Goal: Book appointment/travel/reservation

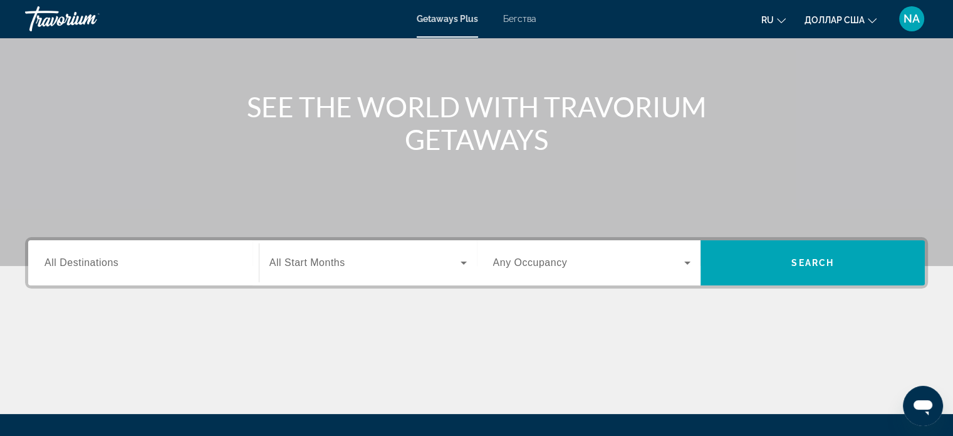
scroll to position [110, 0]
click at [152, 258] on input "Destination All Destinations" at bounding box center [143, 263] width 198 height 15
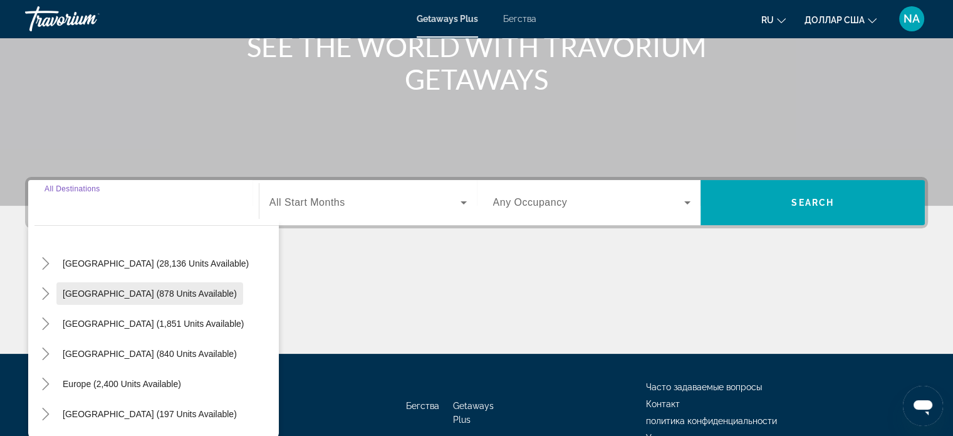
scroll to position [0, 0]
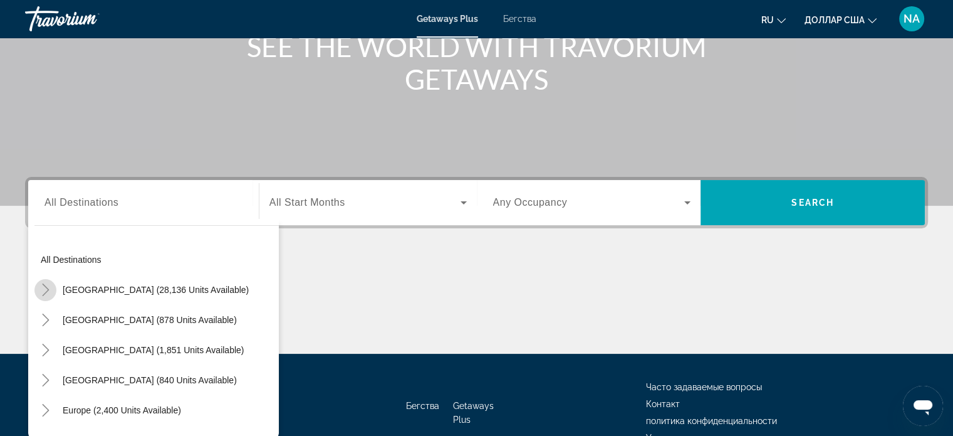
click at [42, 293] on icon "Toggle United States (28,136 units available)" at bounding box center [45, 289] width 13 height 13
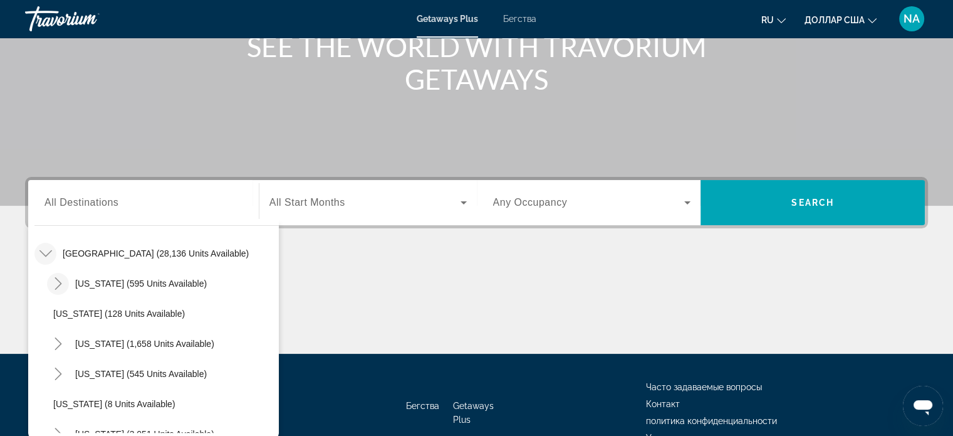
click at [60, 281] on icon "Toggle Arizona (595 units available)" at bounding box center [58, 283] width 7 height 13
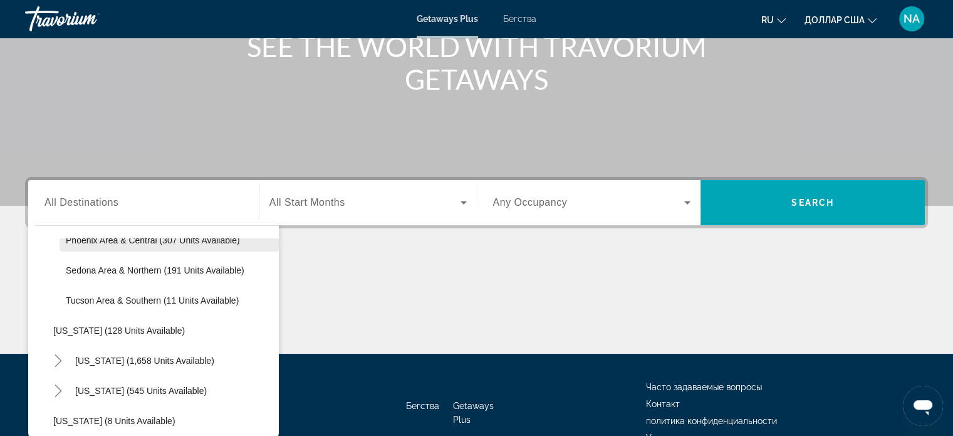
scroll to position [140, 0]
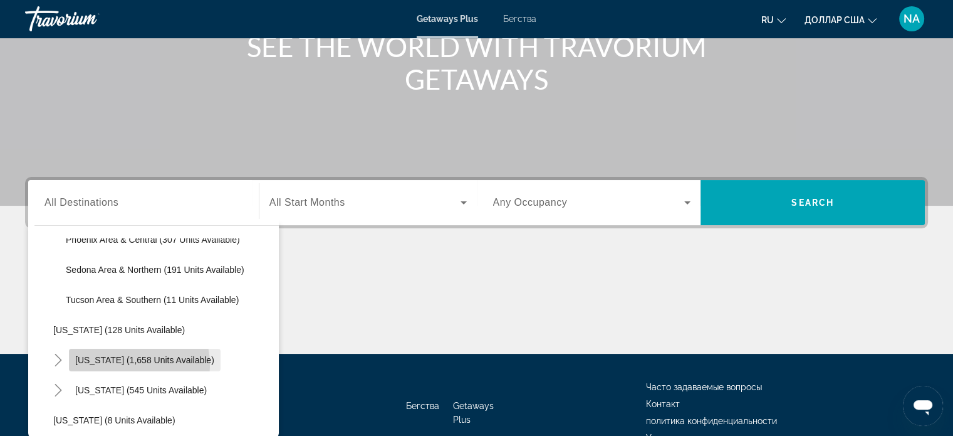
click at [107, 364] on span "Виджет поиска" at bounding box center [145, 360] width 152 height 30
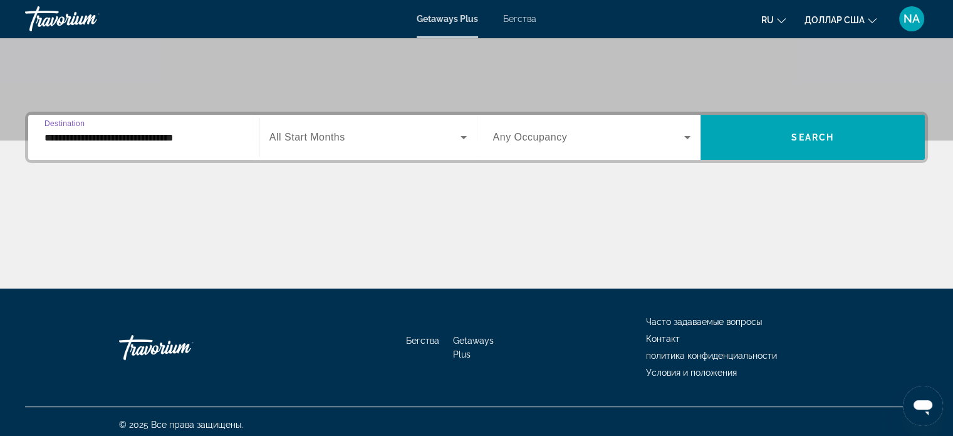
scroll to position [241, 0]
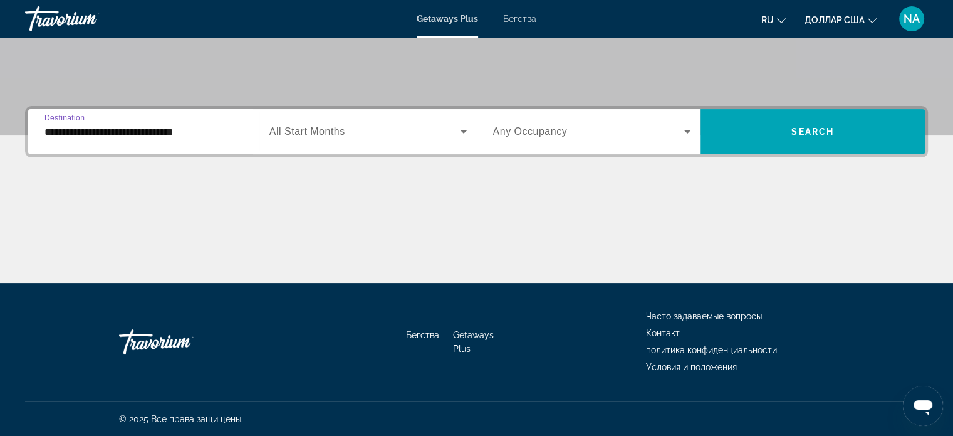
click at [237, 129] on input "**********" at bounding box center [143, 132] width 198 height 15
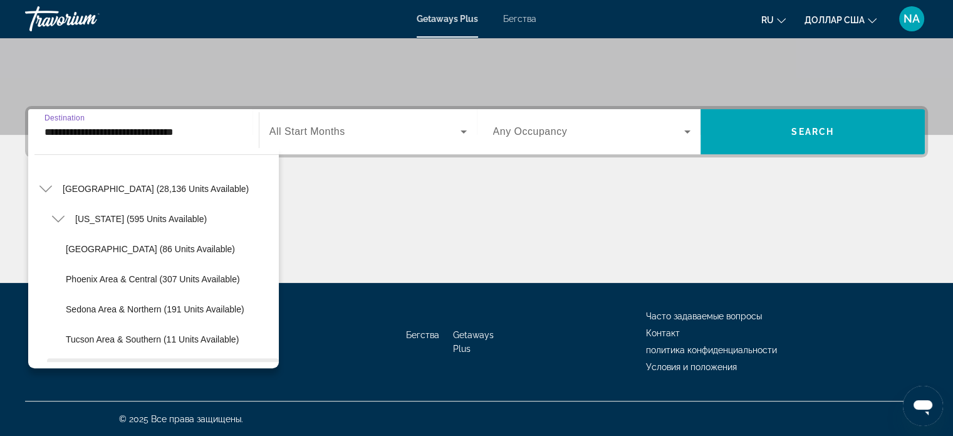
scroll to position [0, 0]
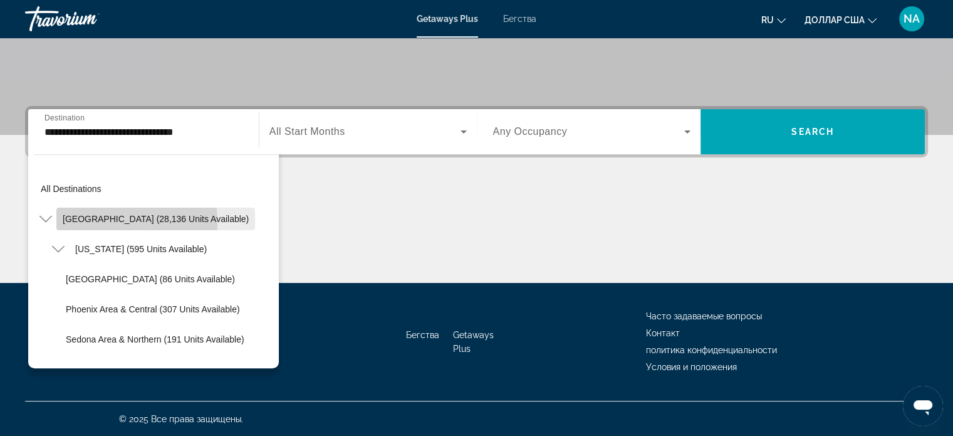
click at [82, 221] on span "[GEOGRAPHIC_DATA] (28,136 units available)" at bounding box center [156, 219] width 186 height 10
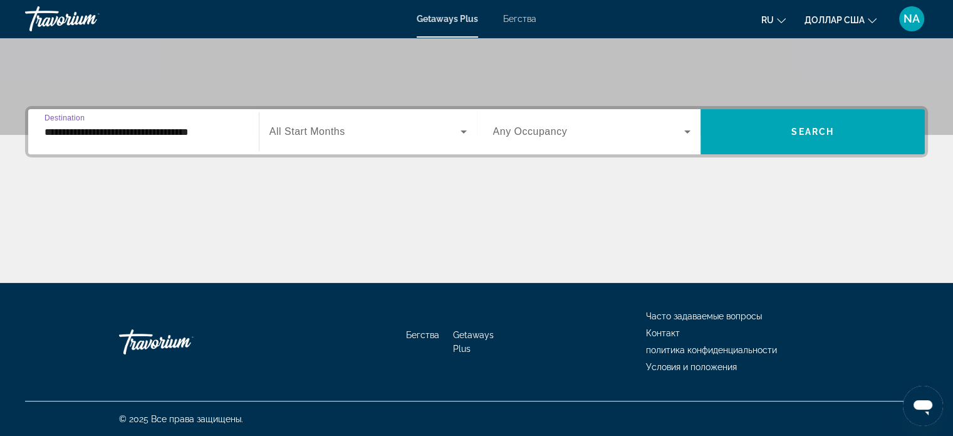
click at [227, 125] on input "**********" at bounding box center [143, 132] width 198 height 15
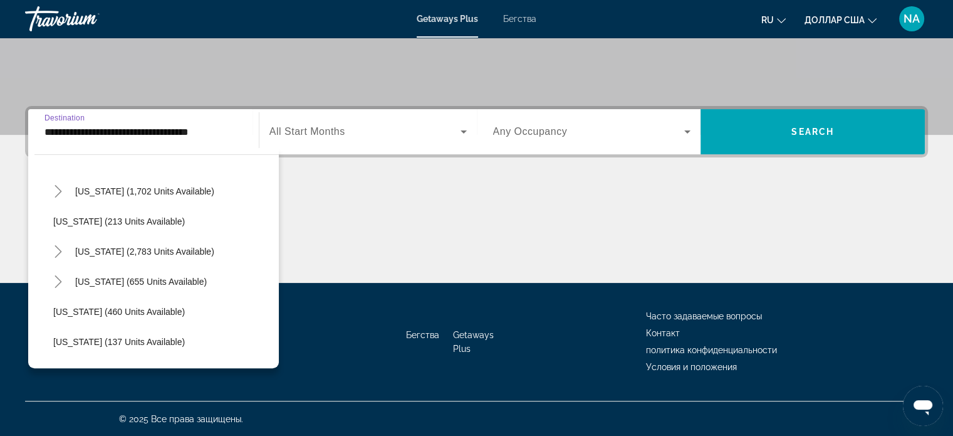
scroll to position [849, 0]
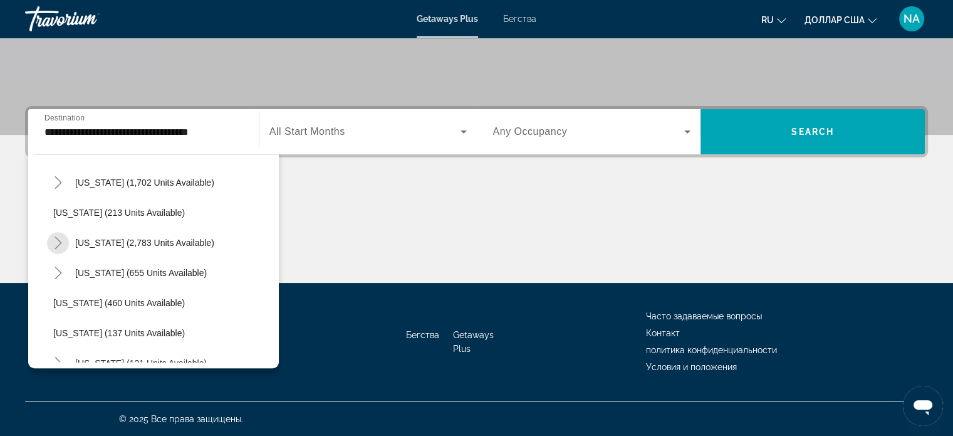
click at [64, 253] on span "Toggle Nevada (2,783 units available)" at bounding box center [58, 242] width 30 height 30
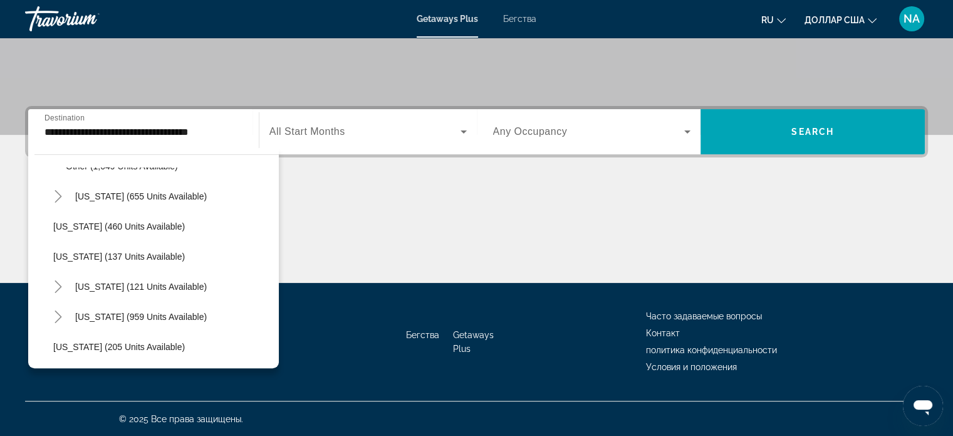
scroll to position [1015, 0]
click at [91, 288] on span "[US_STATE] (121 units available)" at bounding box center [141, 286] width 132 height 10
type input "**********"
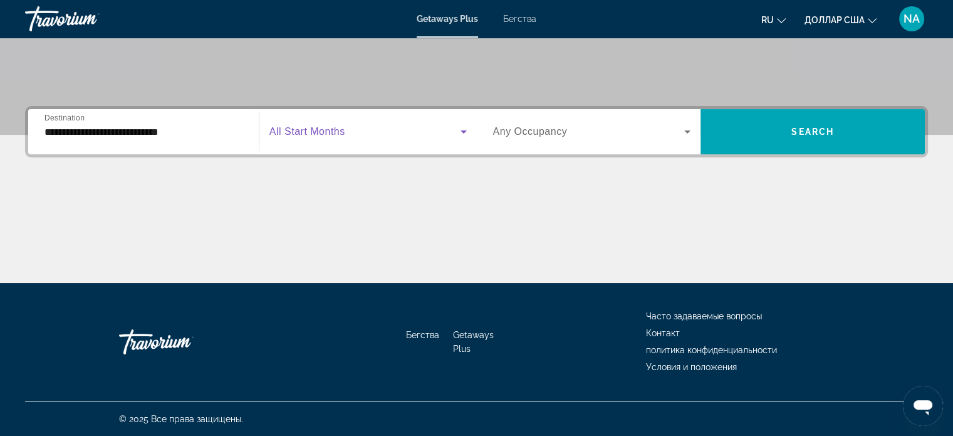
click at [460, 133] on icon "Виджет поиска" at bounding box center [463, 131] width 15 height 15
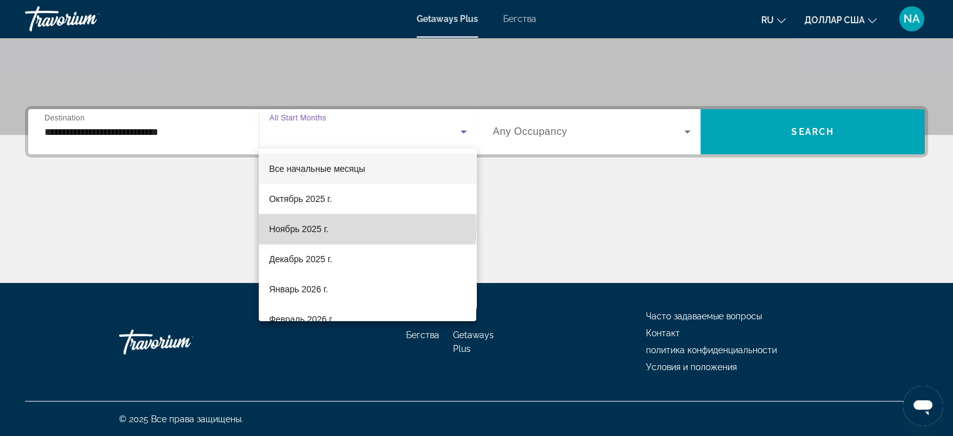
click at [367, 227] on mat-option "Ноябрь 2025 г." at bounding box center [367, 229] width 217 height 30
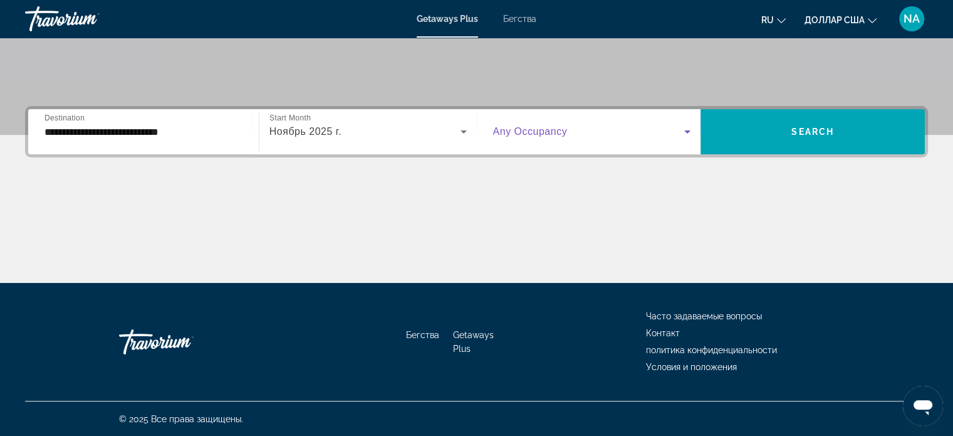
click at [685, 130] on icon "Виджет поиска" at bounding box center [687, 131] width 15 height 15
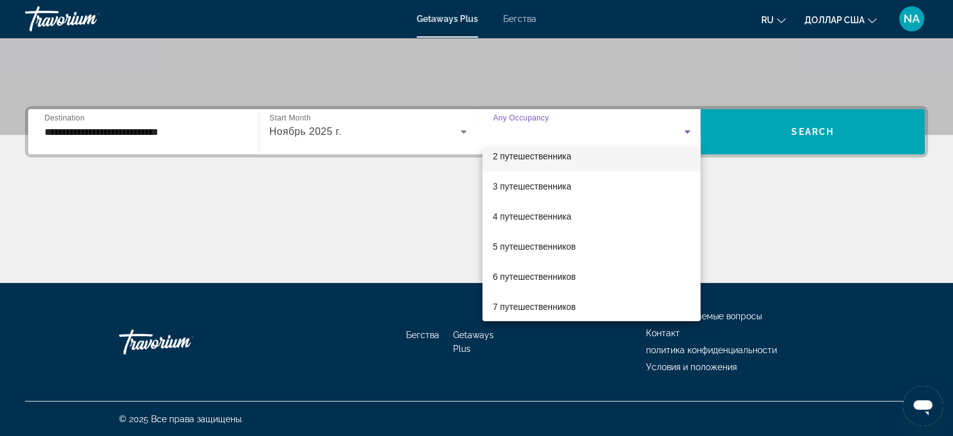
scroll to position [0, 0]
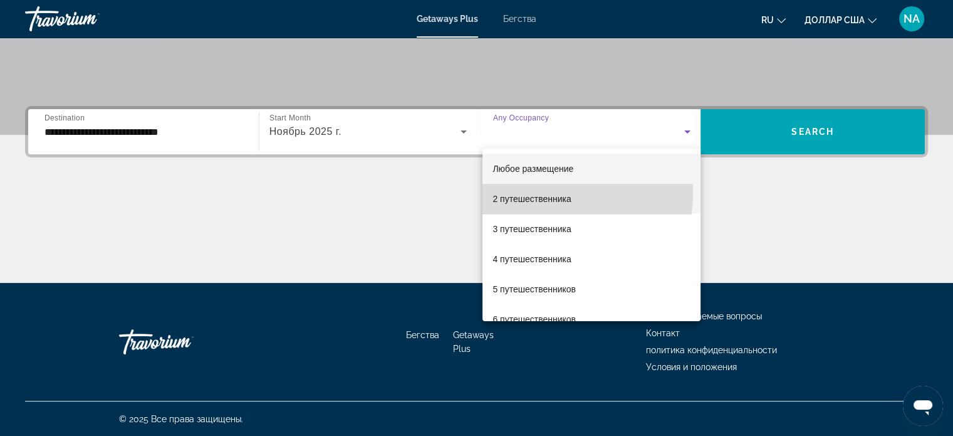
click at [555, 192] on span "2 путешественника" at bounding box center [532, 198] width 78 height 15
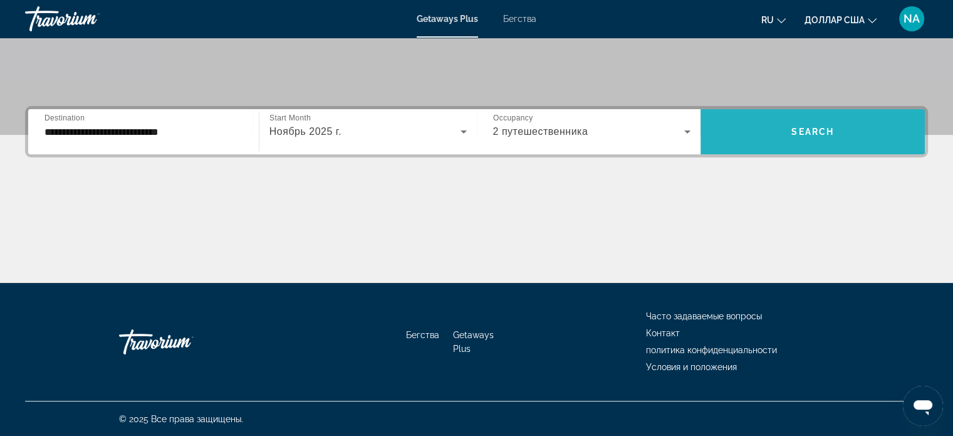
click at [787, 122] on span "Виджет поиска" at bounding box center [813, 132] width 224 height 30
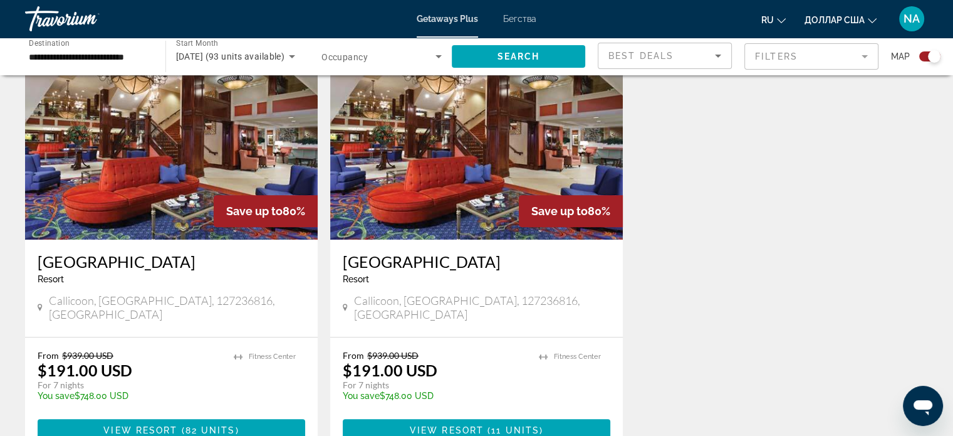
scroll to position [469, 0]
click at [296, 216] on div "Save up to 80%" at bounding box center [266, 211] width 104 height 32
click at [178, 425] on span "Основное содержание" at bounding box center [179, 430] width 4 height 10
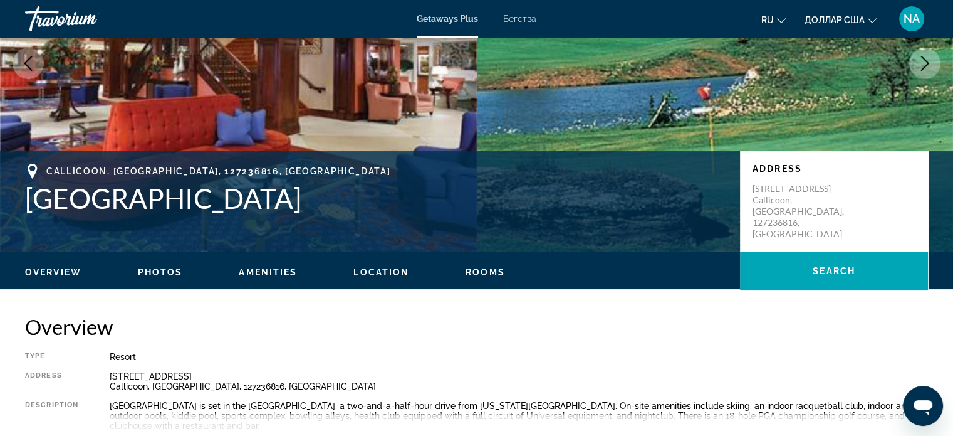
scroll to position [175, 0]
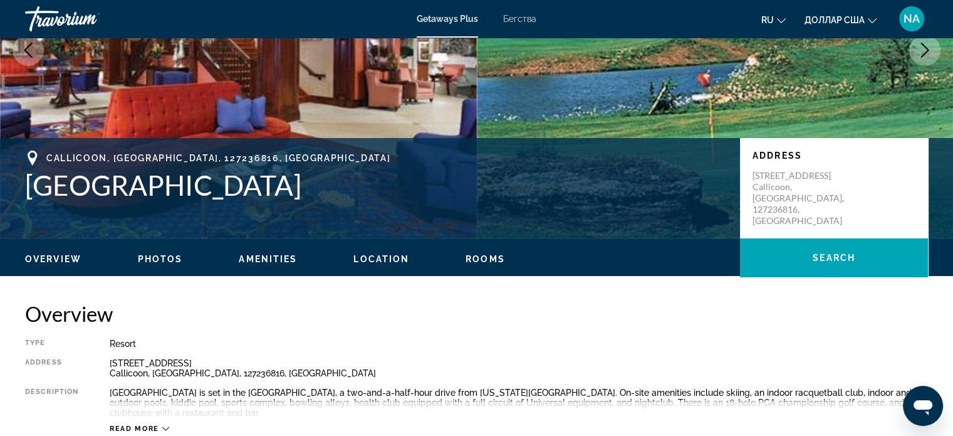
click at [390, 258] on span "Location" at bounding box center [381, 259] width 56 height 10
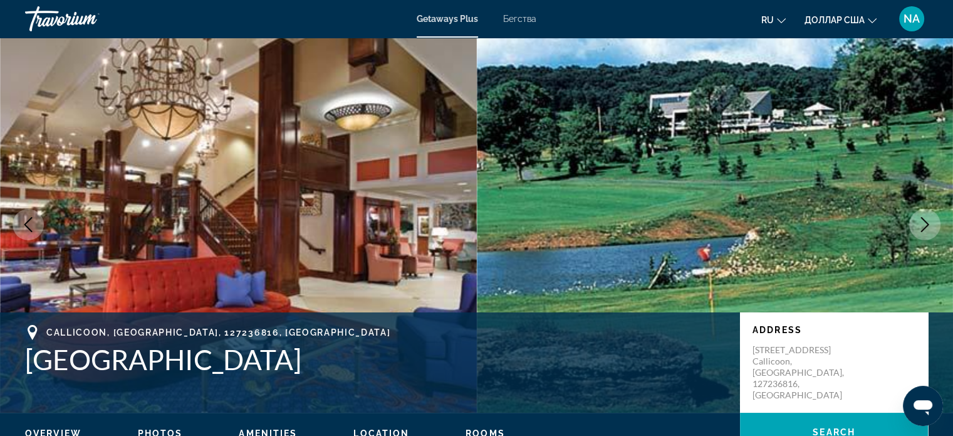
scroll to position [0, 0]
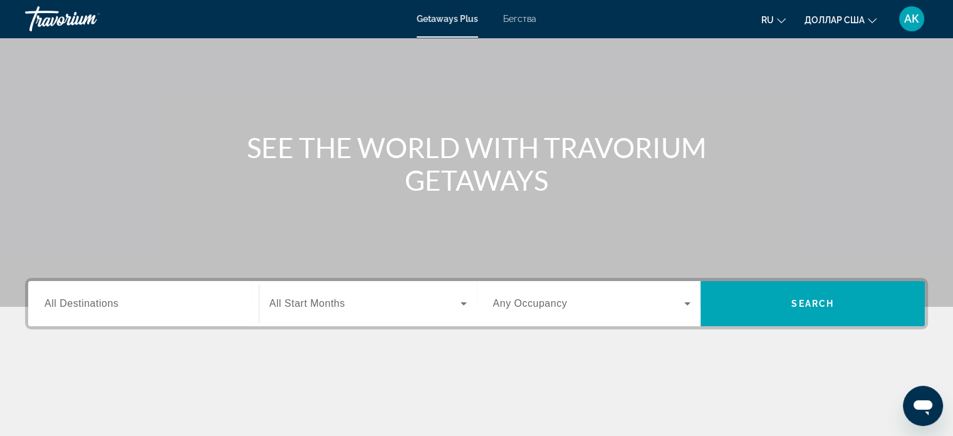
scroll to position [70, 0]
click at [231, 303] on input "Destination All Destinations" at bounding box center [143, 303] width 198 height 15
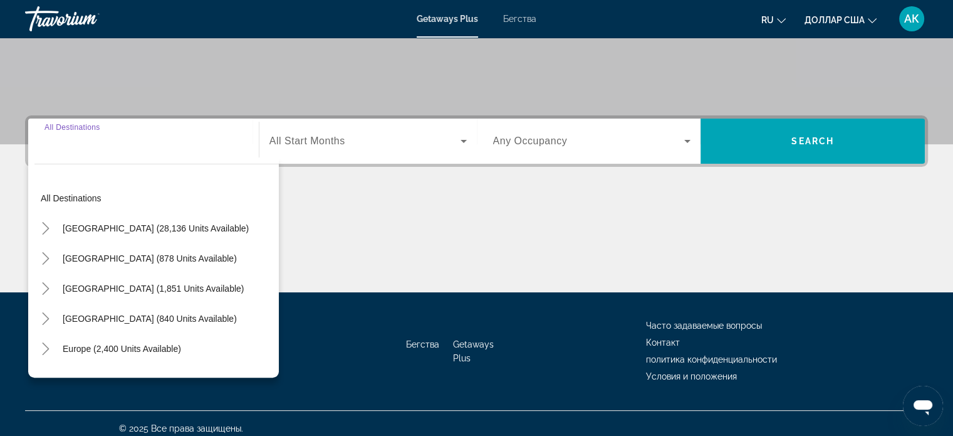
scroll to position [241, 0]
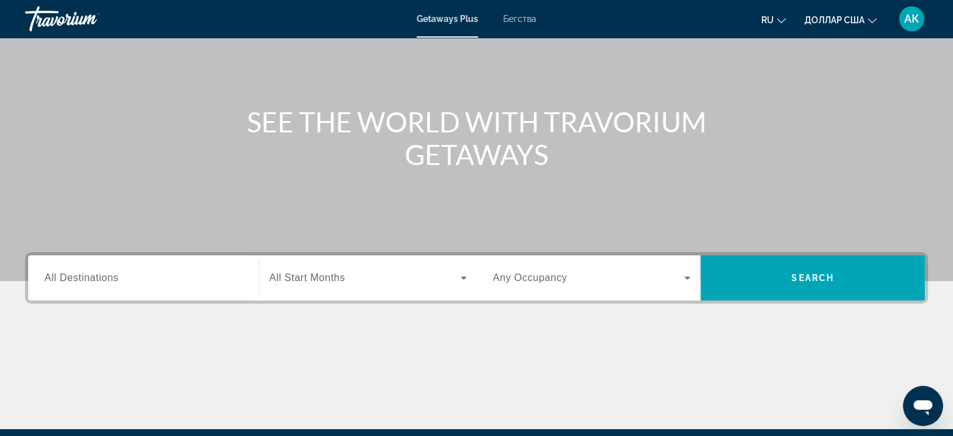
scroll to position [98, 0]
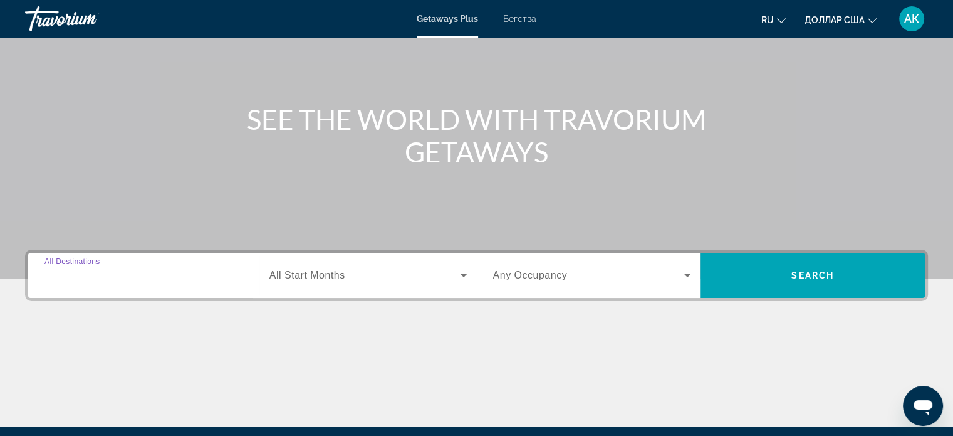
click at [184, 270] on input "Destination All Destinations" at bounding box center [143, 275] width 198 height 15
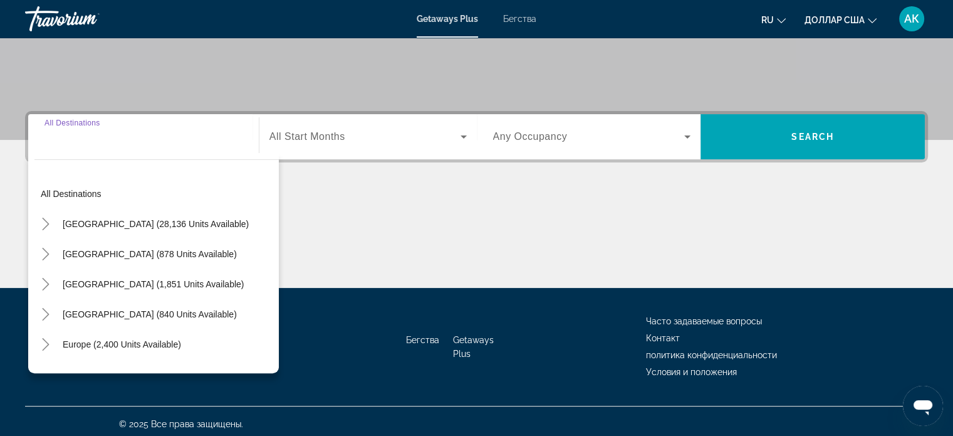
scroll to position [241, 0]
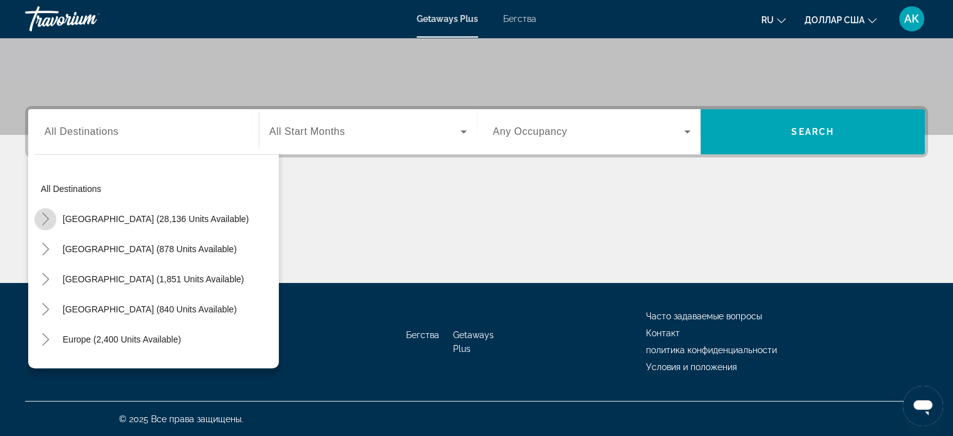
click at [47, 217] on icon "Toggle United States (28,136 units available)" at bounding box center [45, 218] width 13 height 13
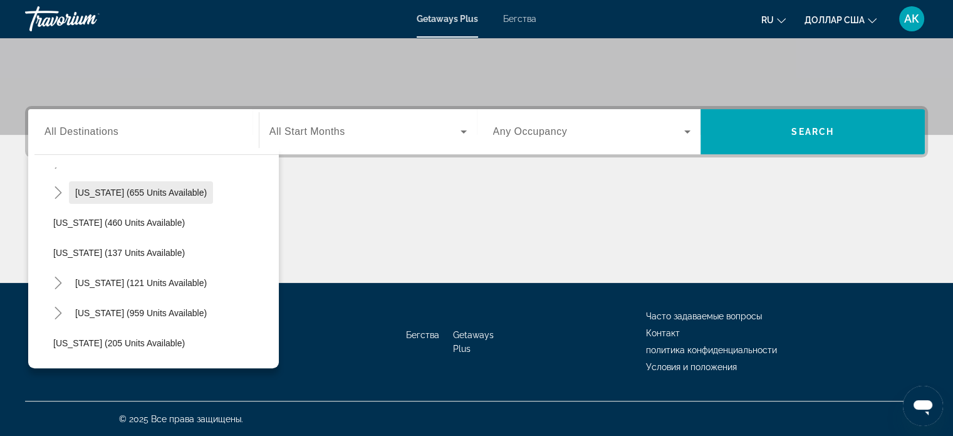
scroll to position [669, 0]
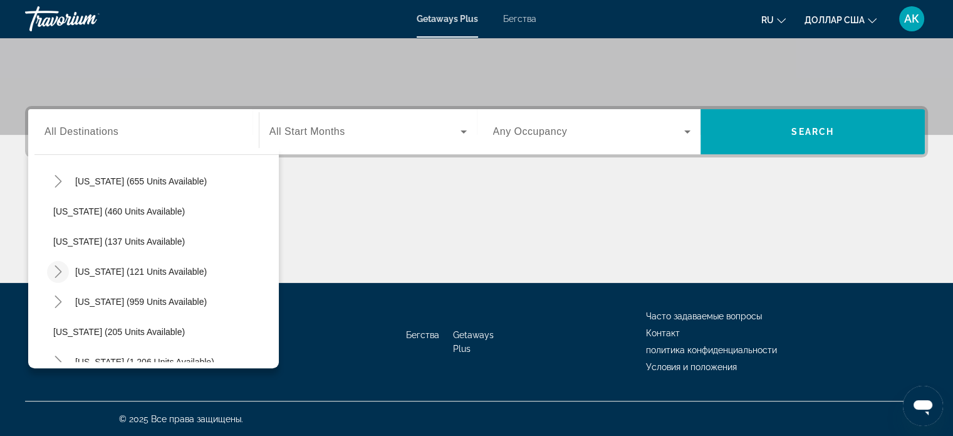
click at [58, 274] on icon "Toggle New York (121 units available)" at bounding box center [58, 271] width 13 height 13
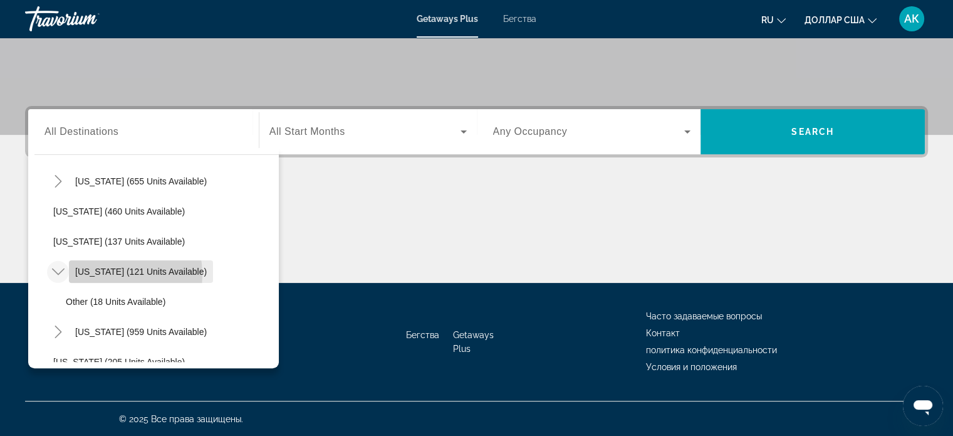
click at [90, 274] on span "[US_STATE] (121 units available)" at bounding box center [141, 271] width 132 height 10
type input "**********"
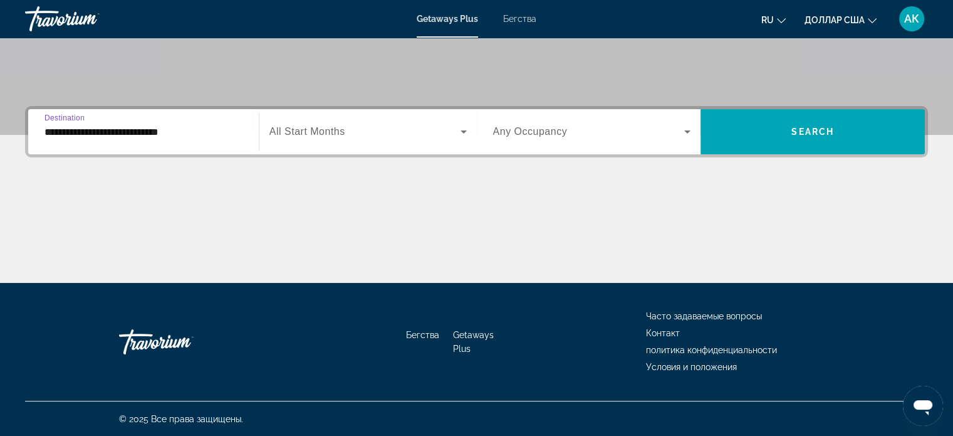
click at [462, 130] on icon "Виджет поиска" at bounding box center [464, 131] width 6 height 3
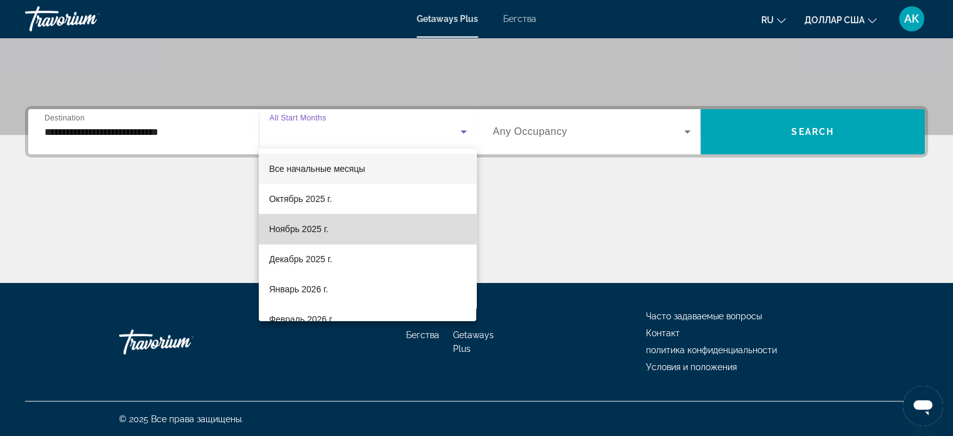
click at [421, 227] on mat-option "Ноябрь 2025 г." at bounding box center [367, 229] width 217 height 30
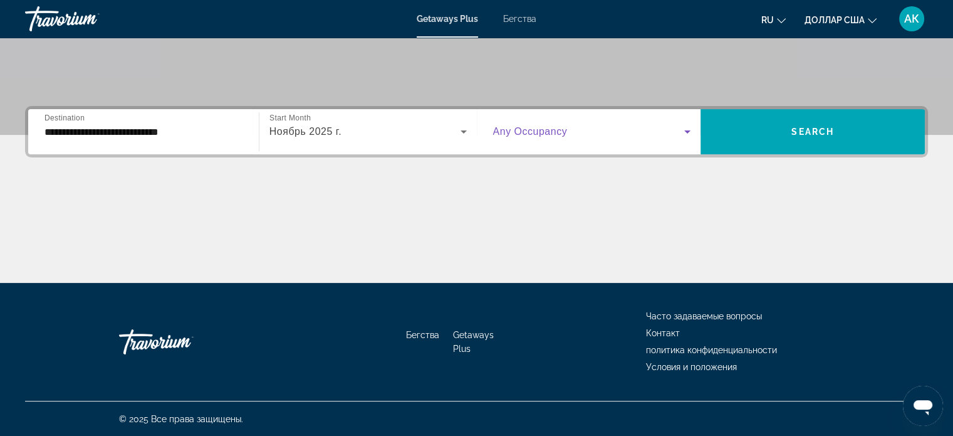
click at [686, 128] on icon "Виджет поиска" at bounding box center [687, 131] width 15 height 15
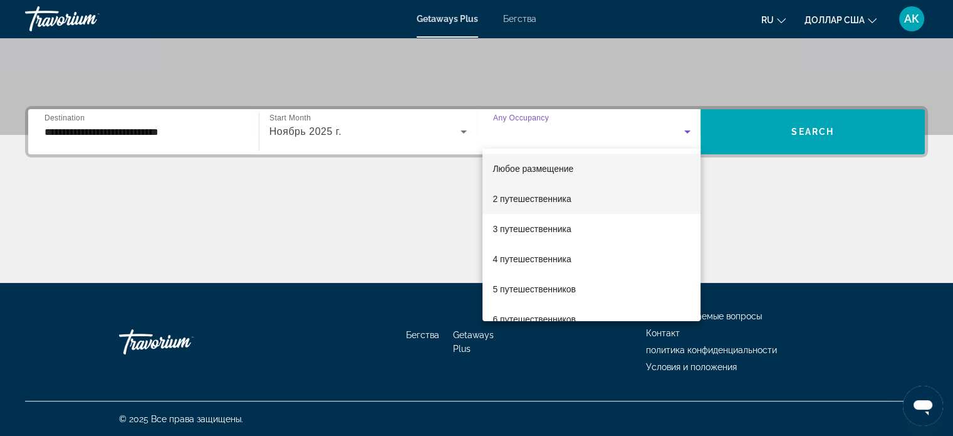
click at [656, 190] on mat-option "2 путешественника" at bounding box center [592, 199] width 218 height 30
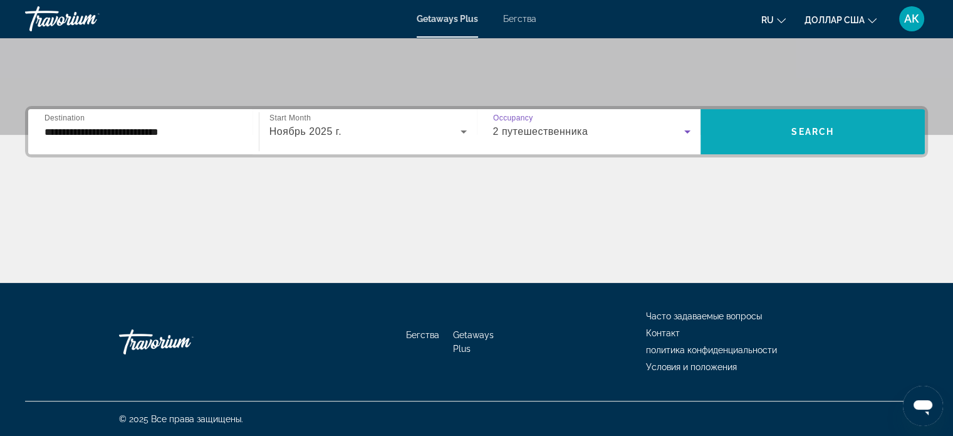
click at [729, 135] on span "Виджет поиска" at bounding box center [813, 132] width 224 height 30
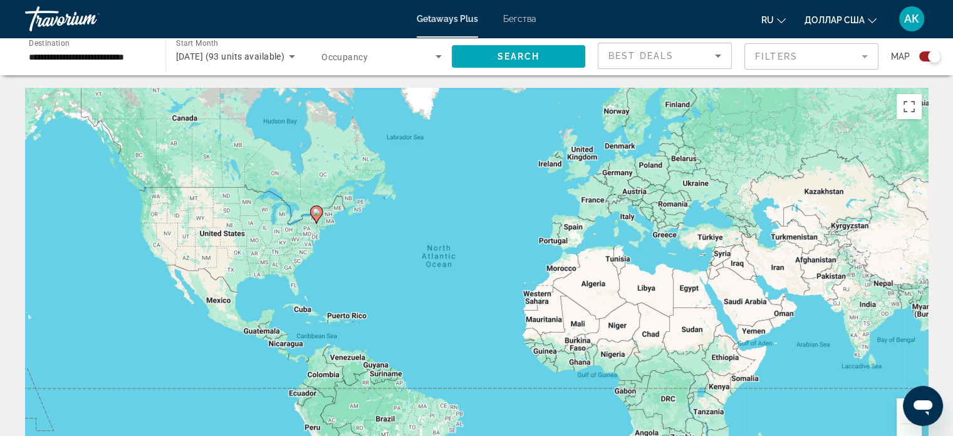
click at [315, 211] on image "Основное содержание" at bounding box center [317, 212] width 8 height 8
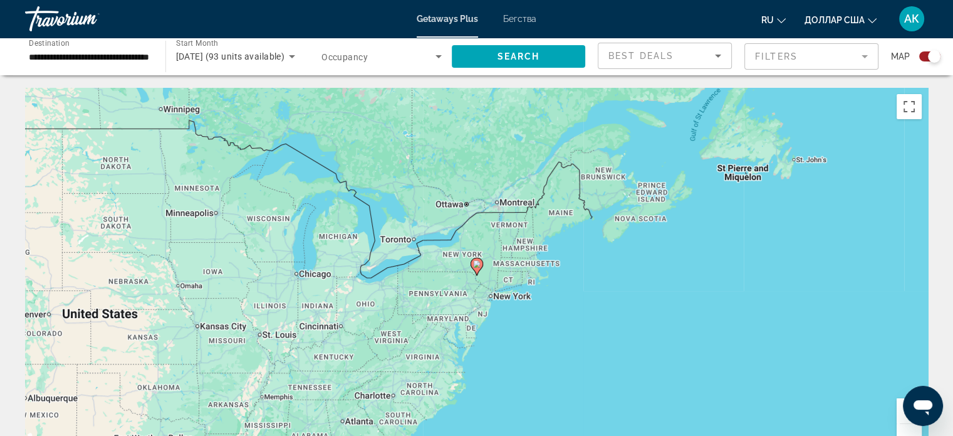
click at [476, 267] on image "Основное содержание" at bounding box center [477, 264] width 8 height 8
type input "**********"
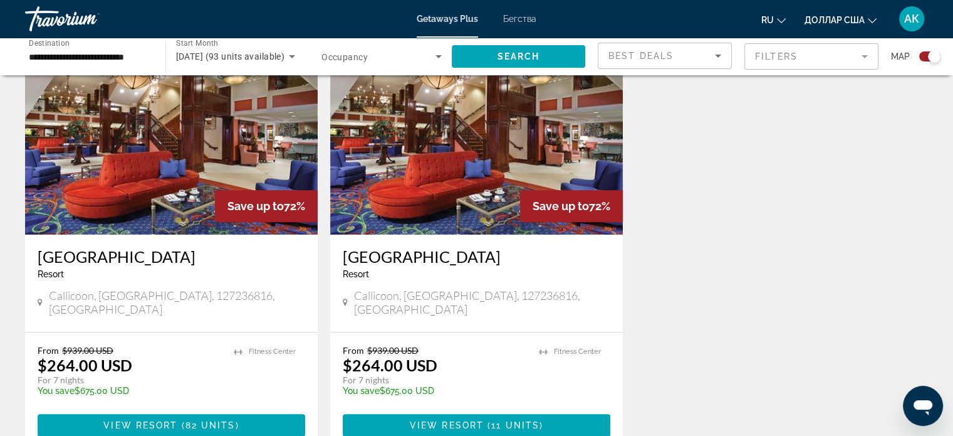
scroll to position [474, 0]
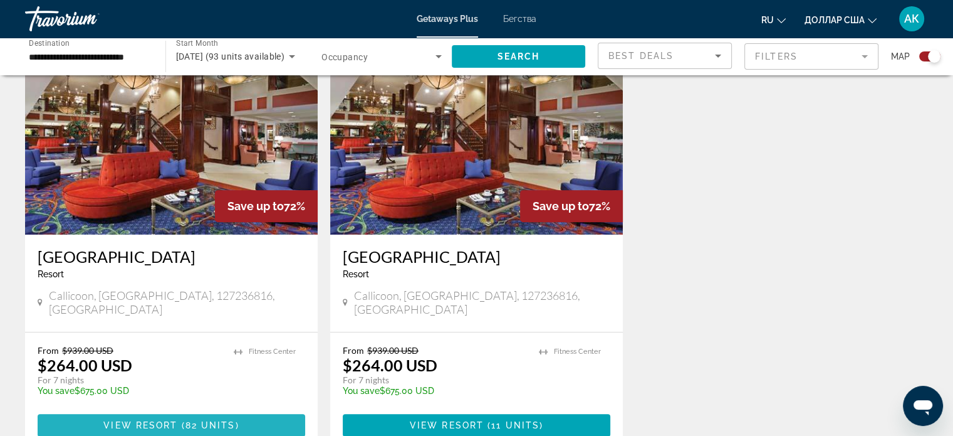
click at [212, 420] on span "82 units" at bounding box center [210, 425] width 50 height 10
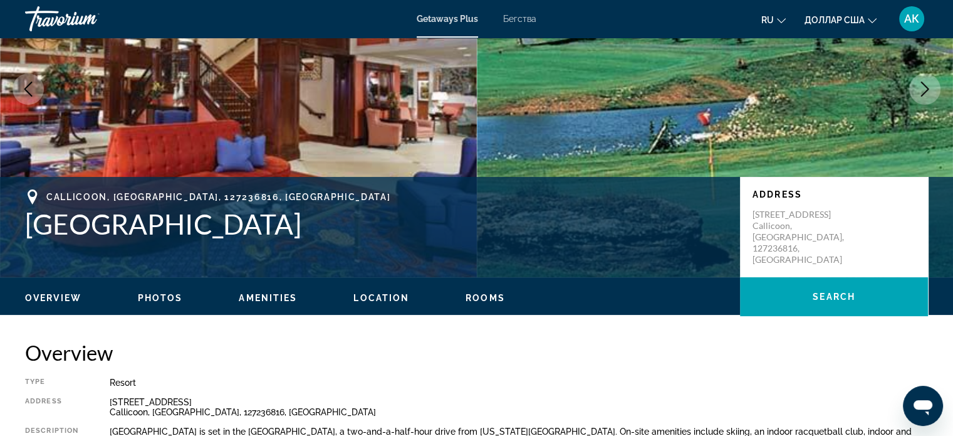
scroll to position [135, 0]
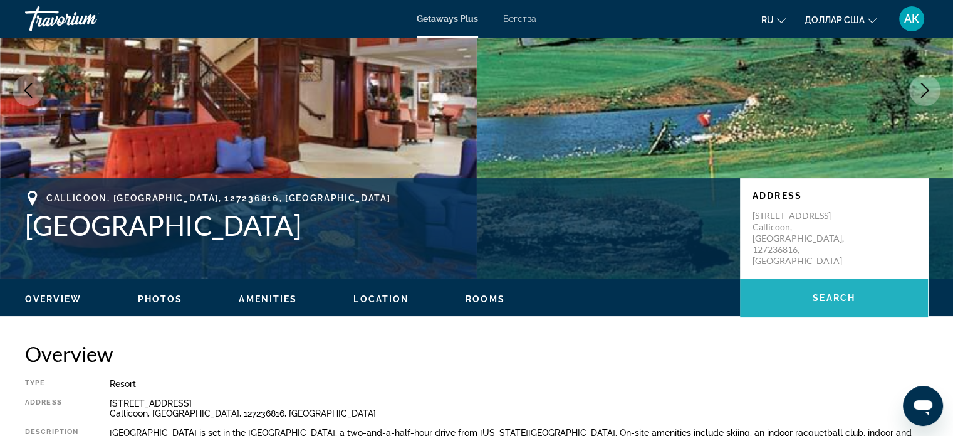
click at [833, 298] on span "Search" at bounding box center [834, 298] width 43 height 10
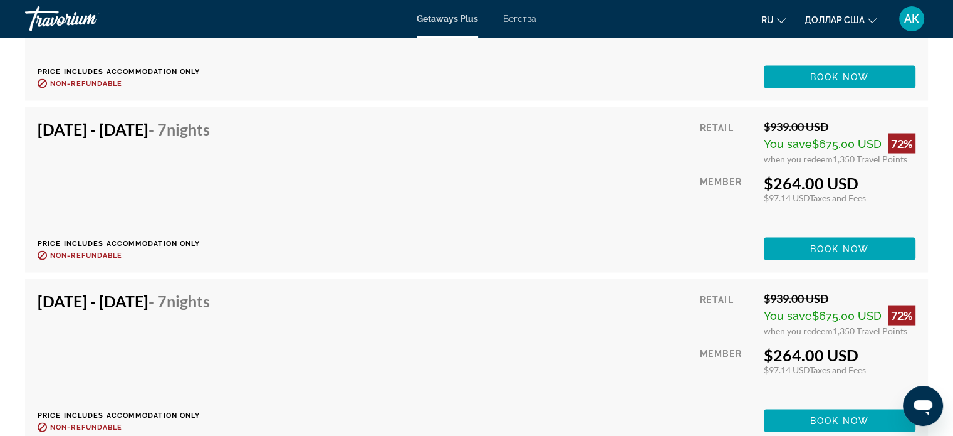
scroll to position [2330, 0]
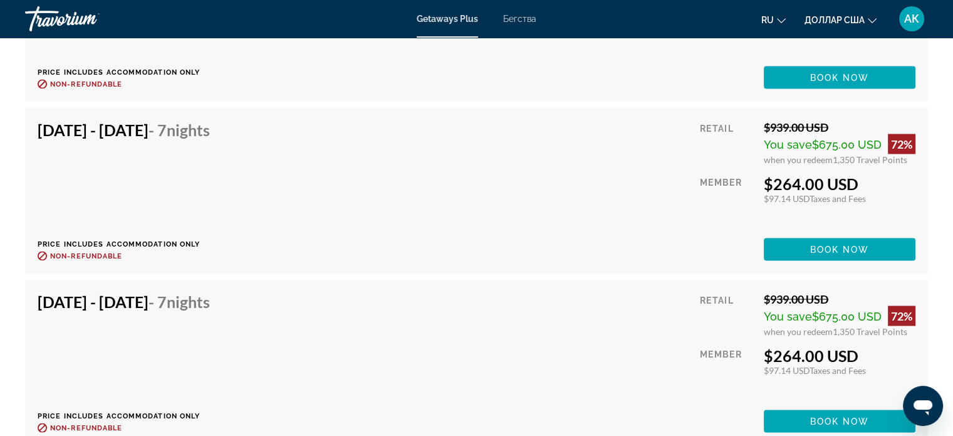
click at [835, 285] on div "Nov 23, 2025 - Nov 30, 2025 - 7 Nights Price includes accommodation only Refund…" at bounding box center [476, 361] width 903 height 165
click at [827, 417] on span "Book now" at bounding box center [840, 420] width 60 height 10
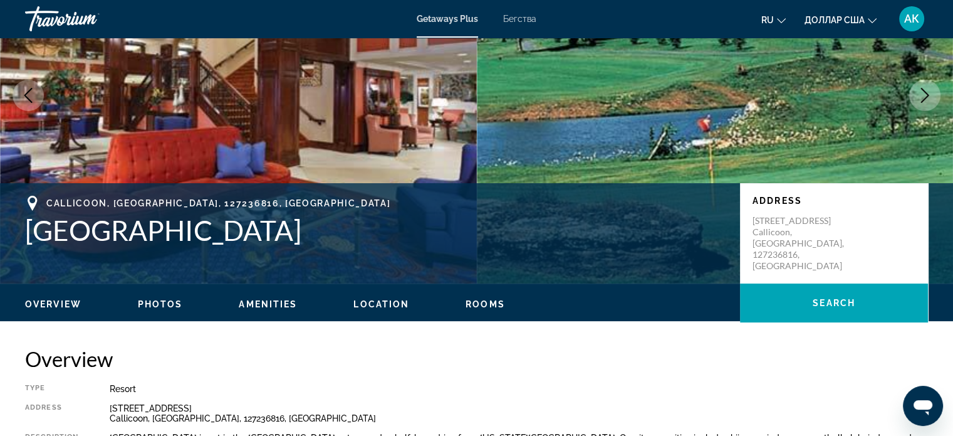
scroll to position [130, 0]
click at [151, 308] on span "Photos" at bounding box center [160, 304] width 45 height 10
click at [125, 352] on h2 "Overview" at bounding box center [476, 358] width 903 height 25
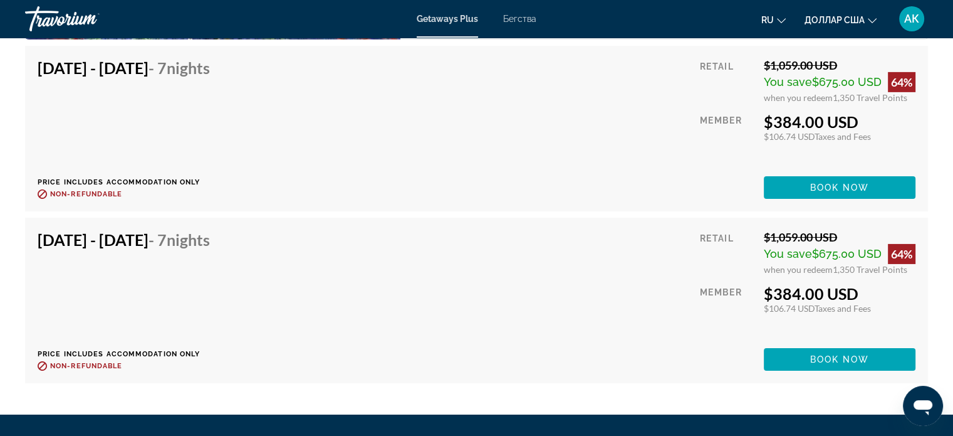
scroll to position [4156, 0]
click at [788, 355] on span "Основное содержание" at bounding box center [840, 359] width 152 height 30
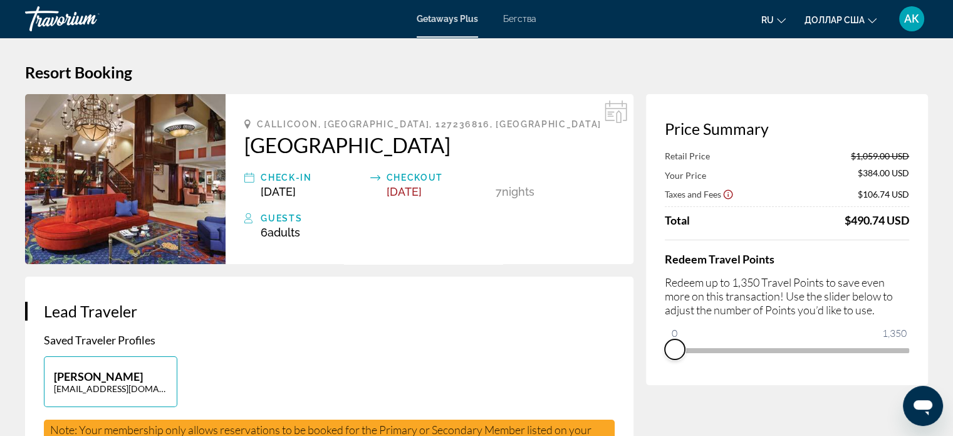
drag, startPoint x: 890, startPoint y: 363, endPoint x: 612, endPoint y: 380, distance: 278.8
drag, startPoint x: 667, startPoint y: 330, endPoint x: 795, endPoint y: 303, distance: 130.0
click at [773, 307] on div "Redeem Travel Points Redeem up to 1,350 Travel Points to save even more on this…" at bounding box center [787, 299] width 244 height 120
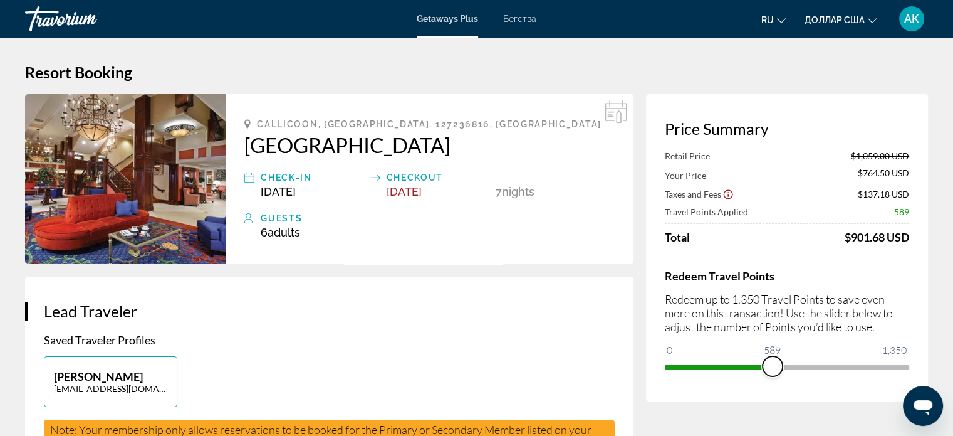
drag, startPoint x: 767, startPoint y: 361, endPoint x: 777, endPoint y: 360, distance: 10.1
click at [777, 360] on span "ngx-slider" at bounding box center [773, 366] width 20 height 20
click at [906, 367] on span "ngx-slider" at bounding box center [787, 367] width 244 height 5
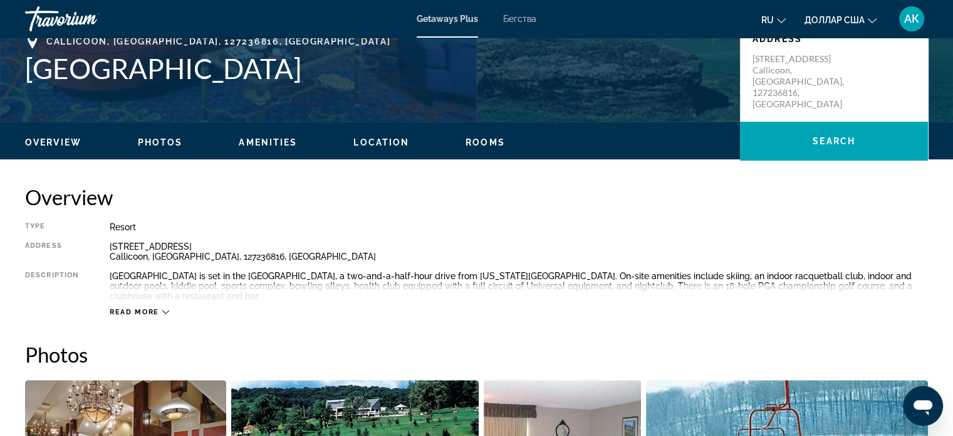
scroll to position [290, 0]
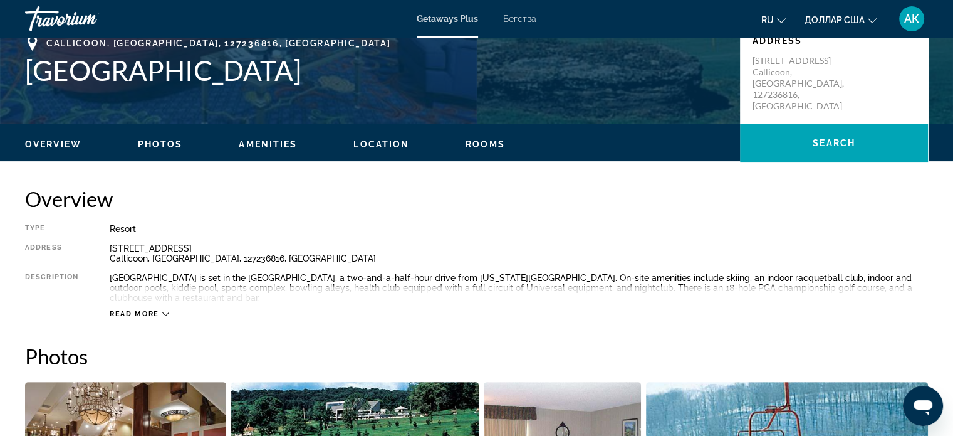
click at [274, 142] on span "Amenities" at bounding box center [268, 144] width 58 height 10
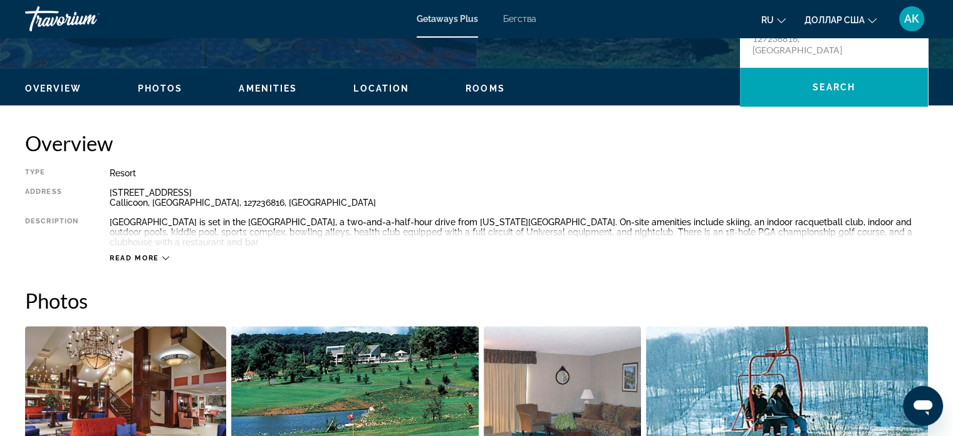
scroll to position [0, 0]
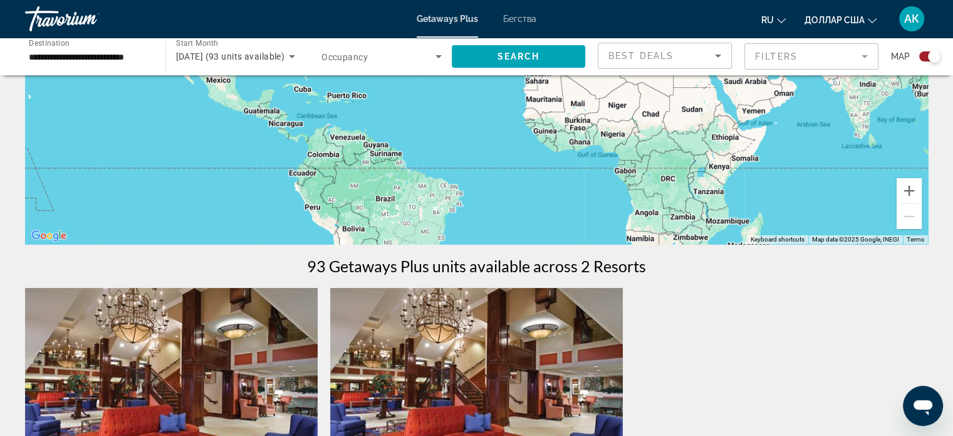
scroll to position [201, 0]
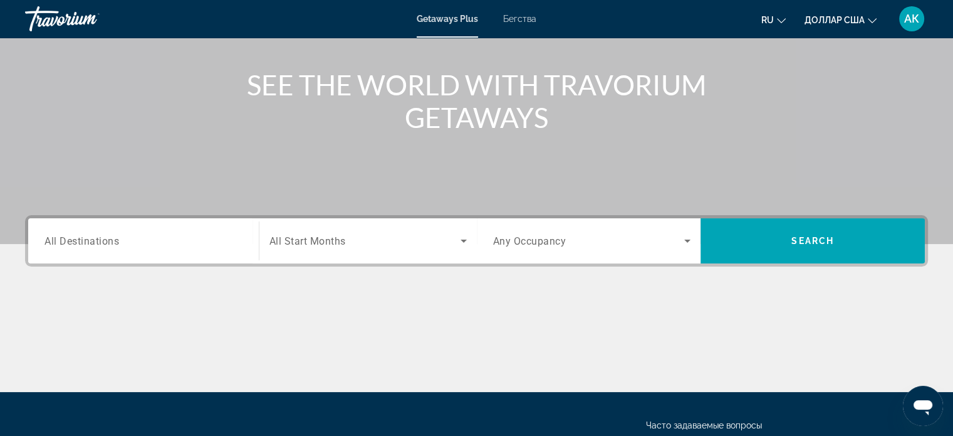
scroll to position [142, 0]
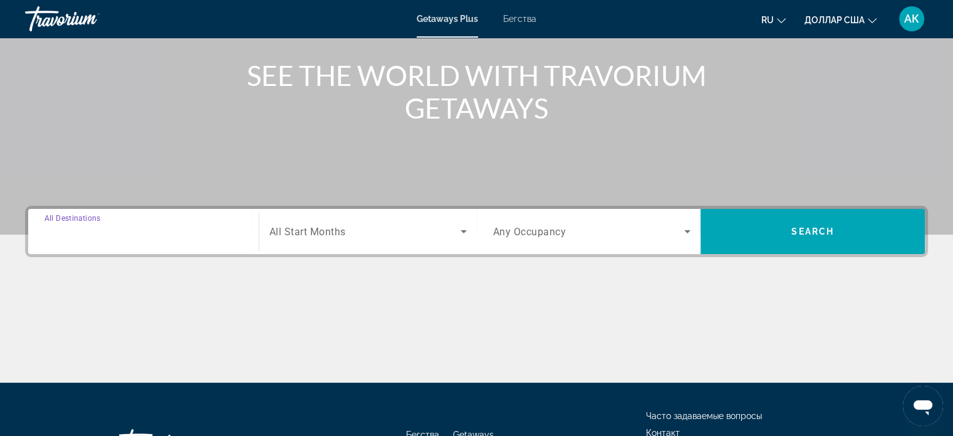
click at [223, 227] on input "Destination All Destinations" at bounding box center [143, 231] width 198 height 15
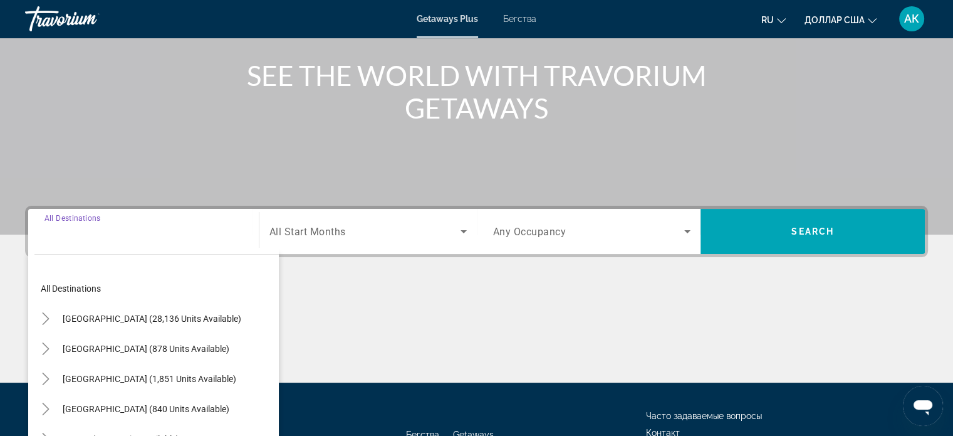
scroll to position [241, 0]
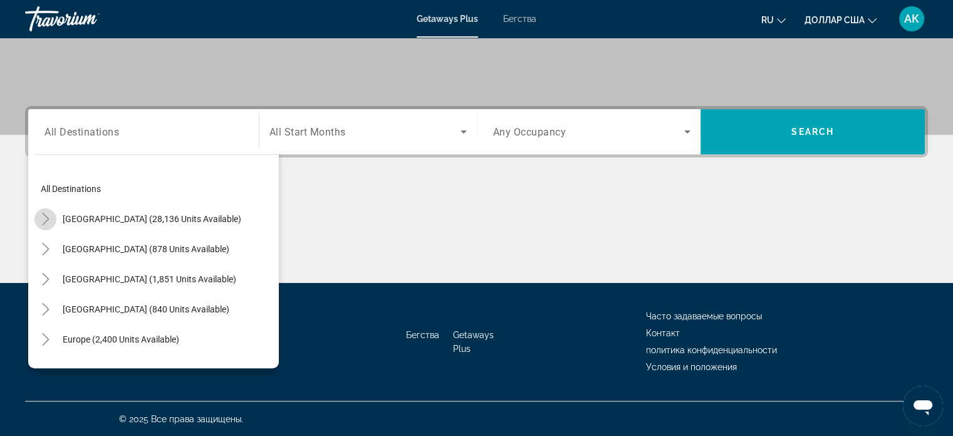
click at [45, 214] on icon "Toggle United States (28,136 units available)" at bounding box center [45, 218] width 13 height 13
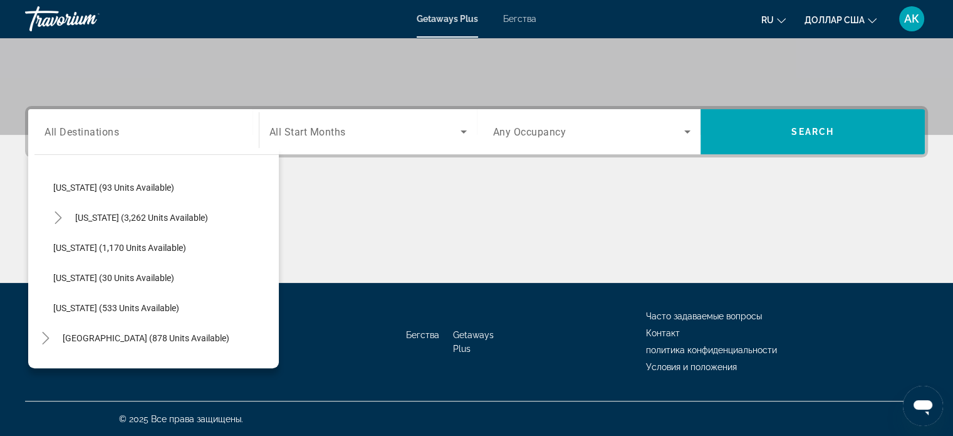
scroll to position [1025, 0]
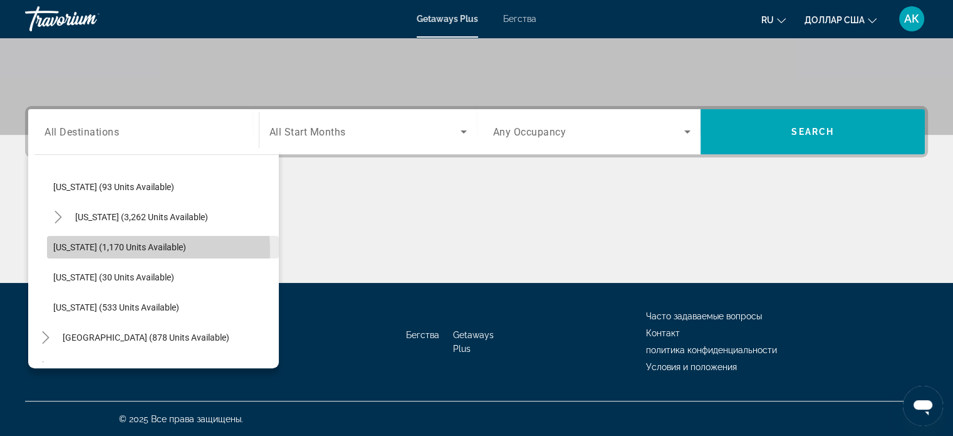
click at [128, 249] on span "[US_STATE] (1,170 units available)" at bounding box center [119, 247] width 133 height 10
type input "**********"
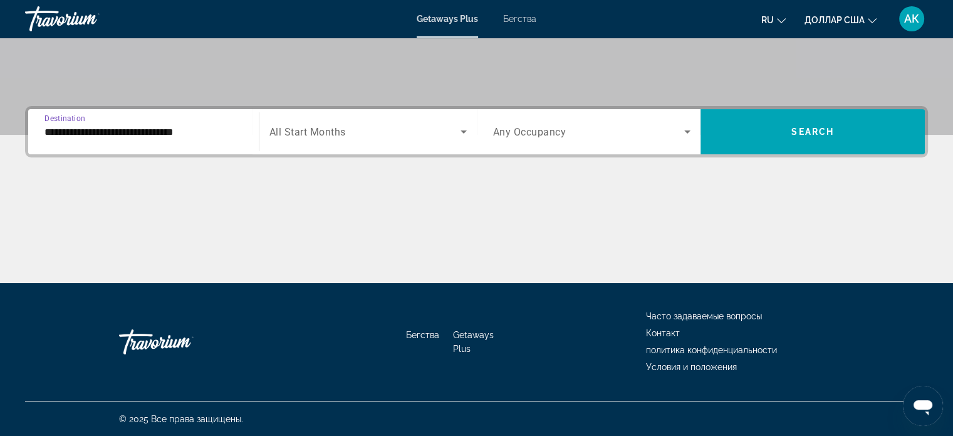
click at [461, 135] on icon "Search widget" at bounding box center [463, 131] width 15 height 15
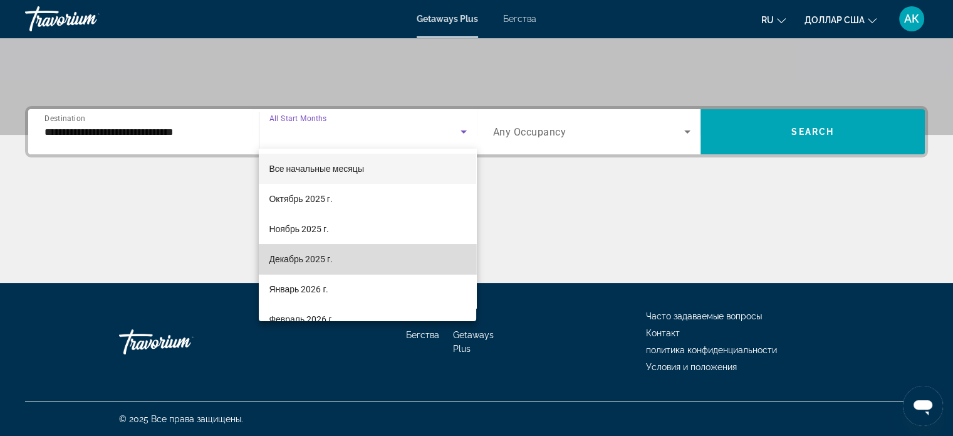
click at [428, 258] on mat-option "Декабрь 2025 г." at bounding box center [367, 259] width 217 height 30
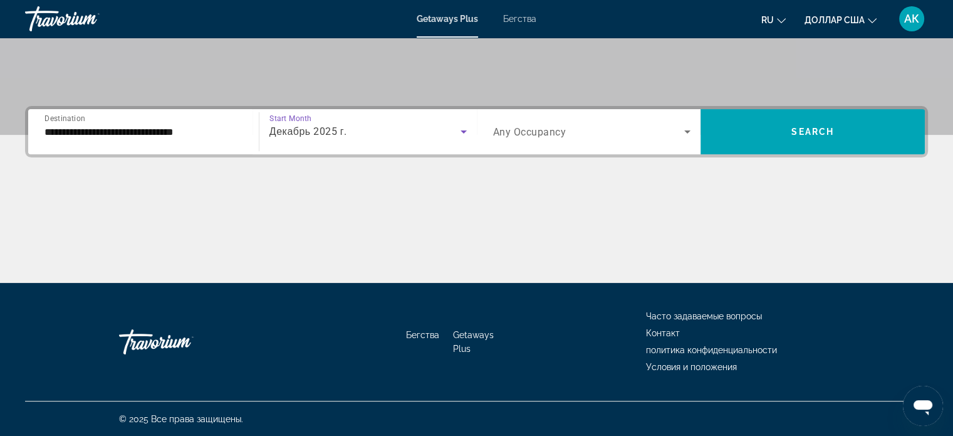
click at [685, 134] on icon "Search widget" at bounding box center [687, 131] width 15 height 15
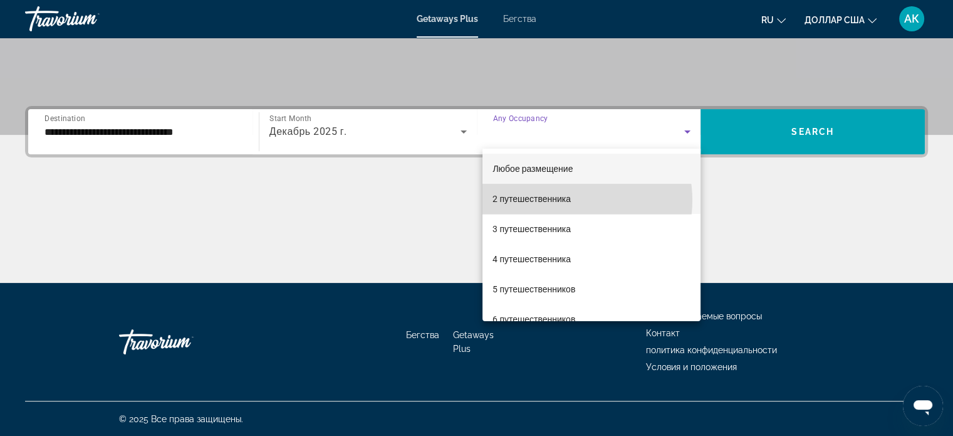
click at [568, 200] on font "2 путешественника" at bounding box center [532, 199] width 78 height 10
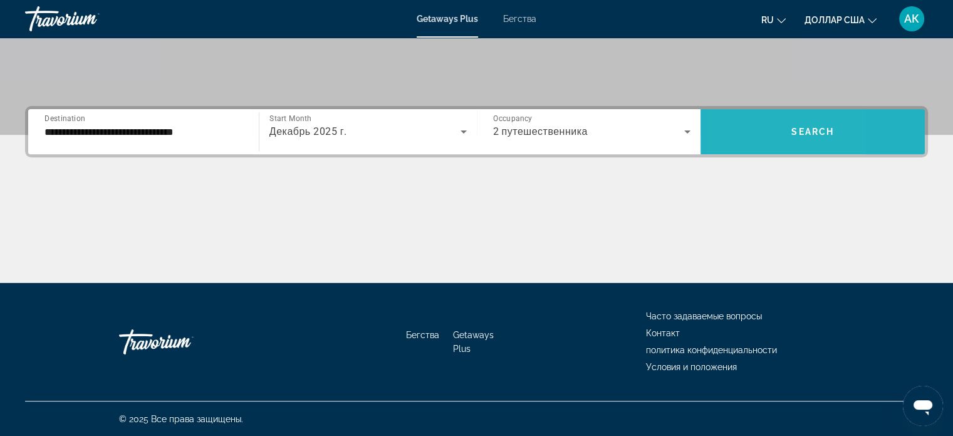
click at [737, 139] on span "Search widget" at bounding box center [813, 132] width 224 height 30
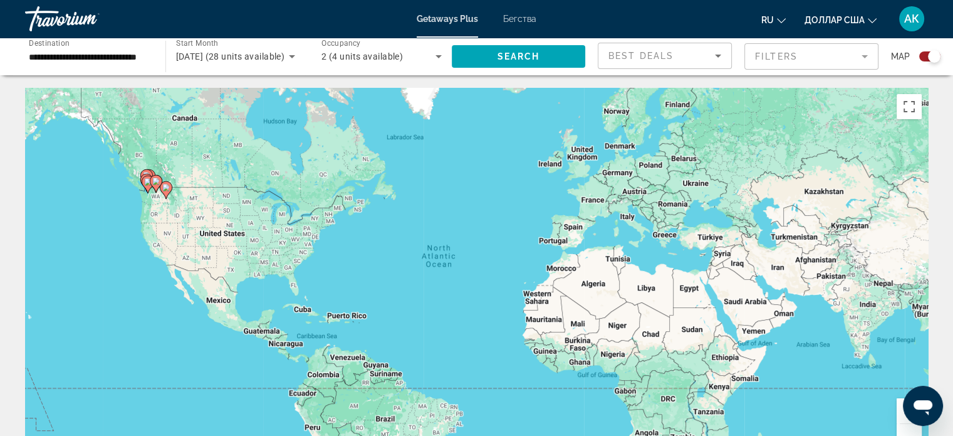
click at [168, 192] on icon "Основное содержание" at bounding box center [165, 190] width 11 height 16
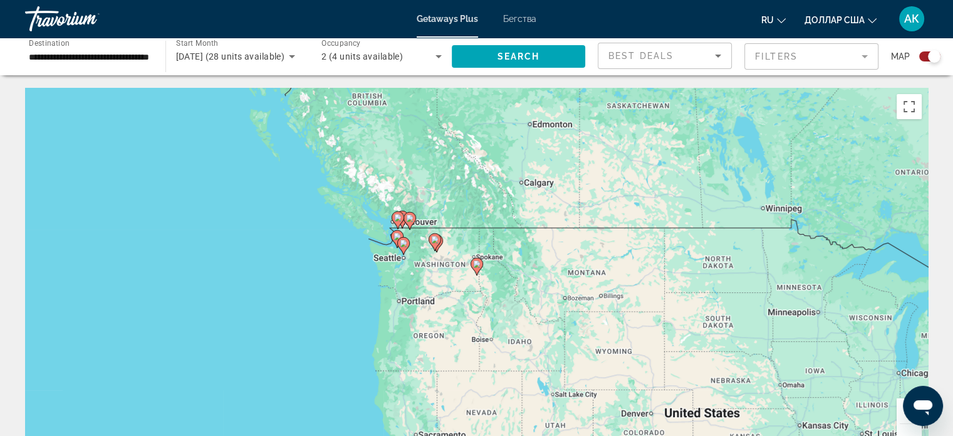
click at [436, 245] on icon "Основное содержание" at bounding box center [434, 242] width 11 height 16
type input "**********"
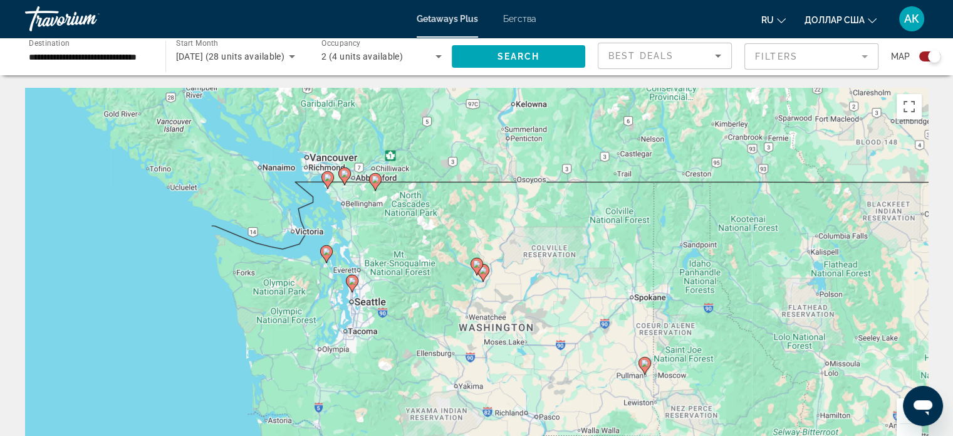
click at [484, 269] on image "Основное содержание" at bounding box center [483, 270] width 8 height 8
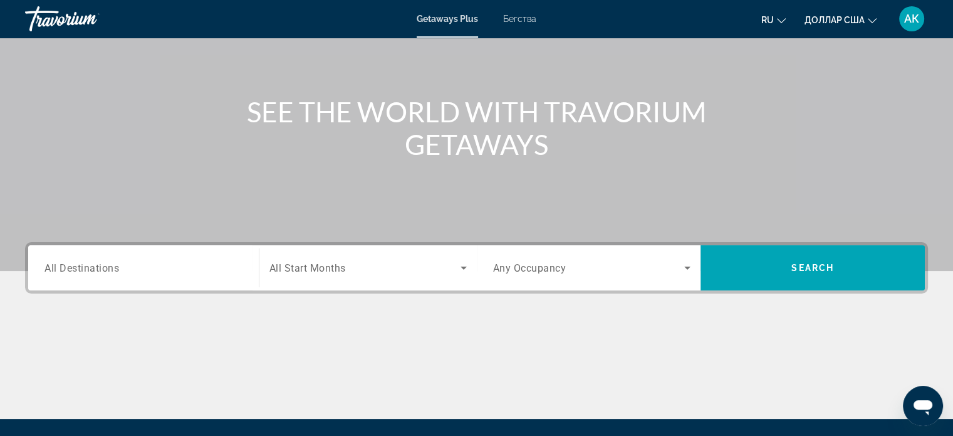
scroll to position [107, 0]
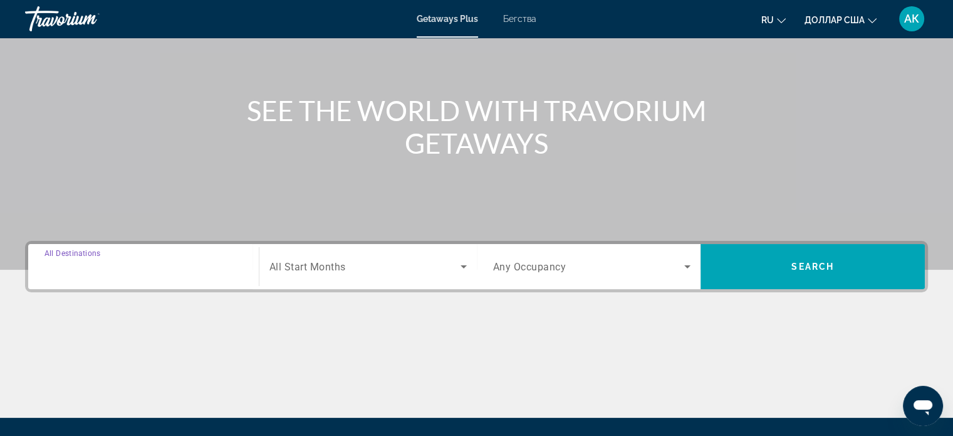
click at [158, 263] on input "Destination All Destinations" at bounding box center [143, 266] width 198 height 15
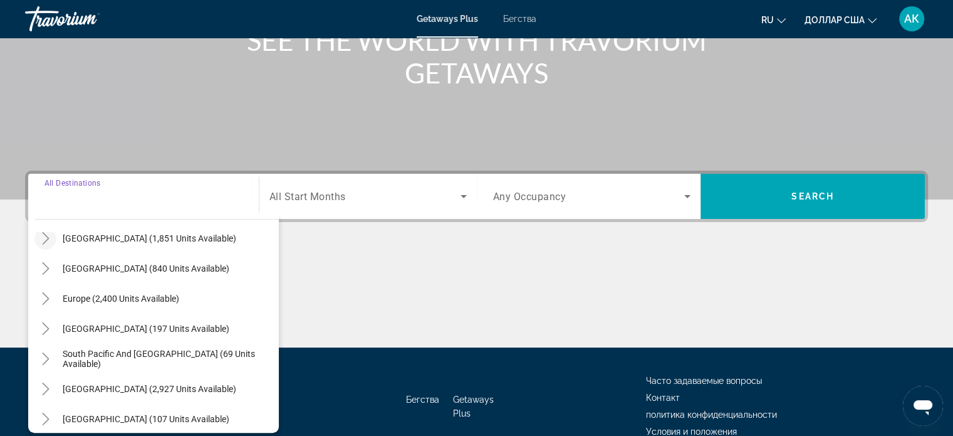
scroll to position [176, 0]
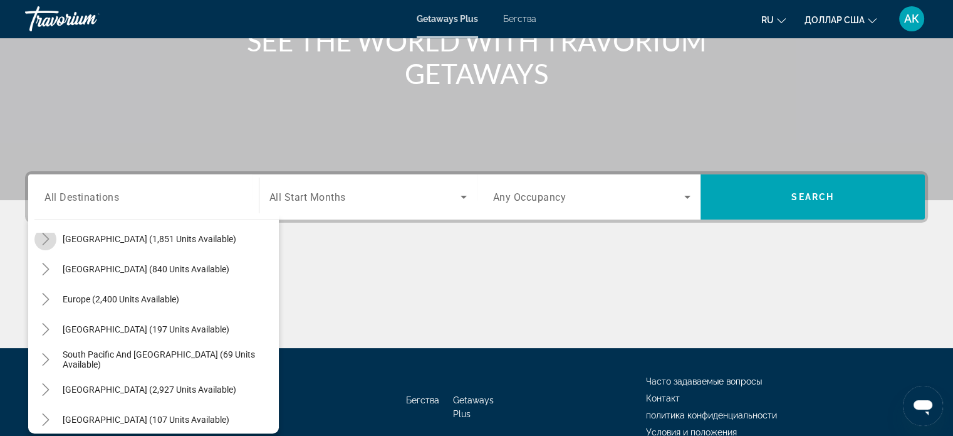
click at [45, 238] on icon "Toggle Canada (1,851 units available)" at bounding box center [45, 238] width 13 height 13
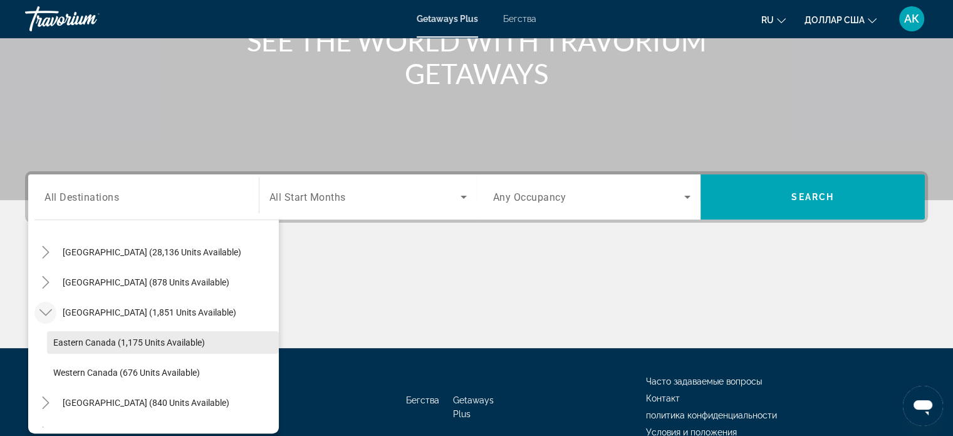
scroll to position [29, 0]
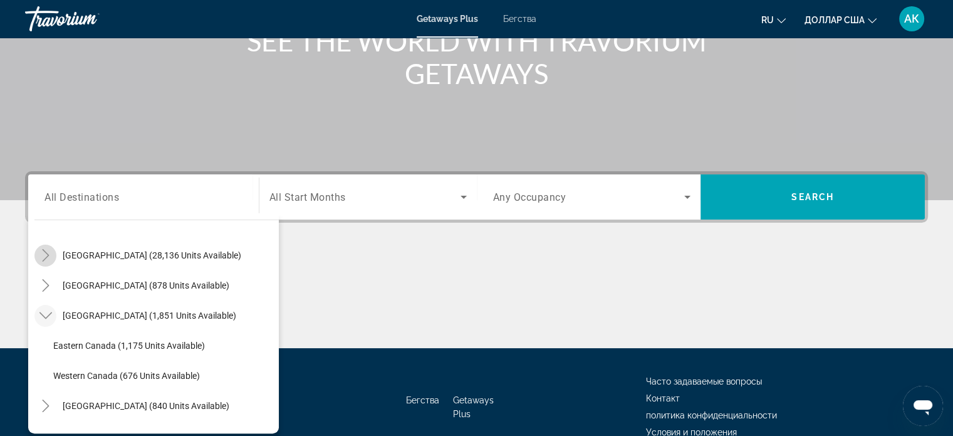
click at [47, 254] on icon "Toggle United States (28,136 units available)" at bounding box center [45, 255] width 13 height 13
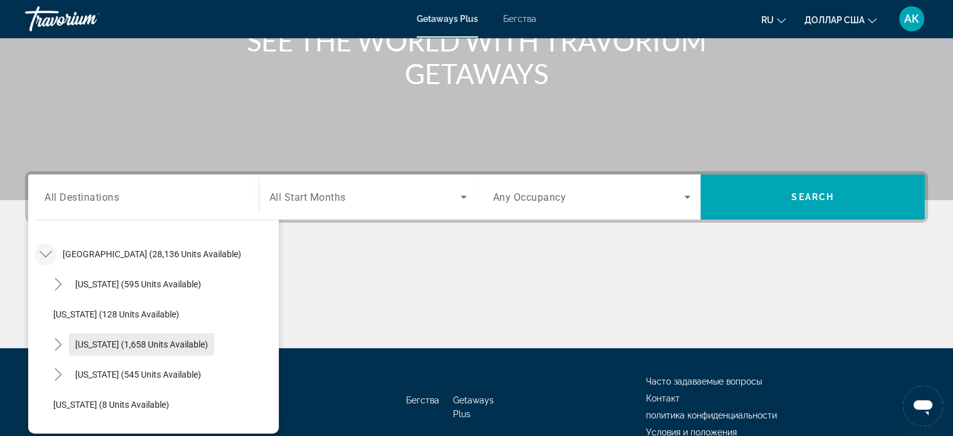
scroll to position [0, 0]
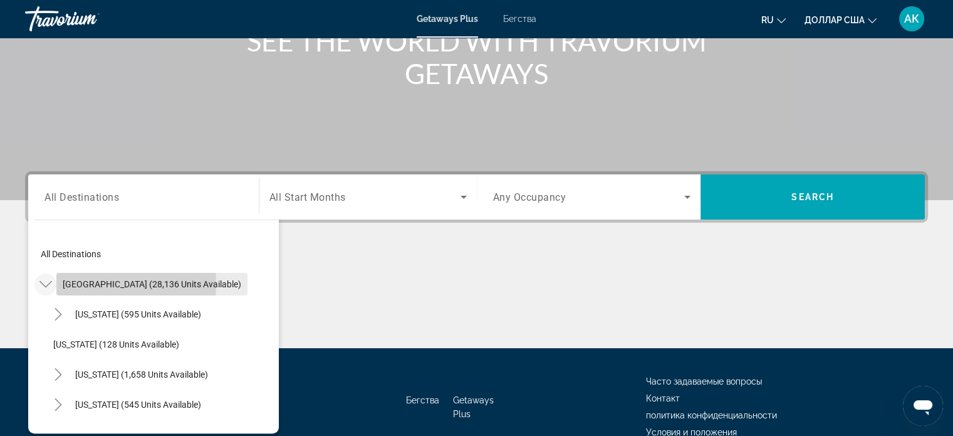
click at [90, 283] on span "[GEOGRAPHIC_DATA] (28,136 units available)" at bounding box center [152, 284] width 179 height 10
type input "**********"
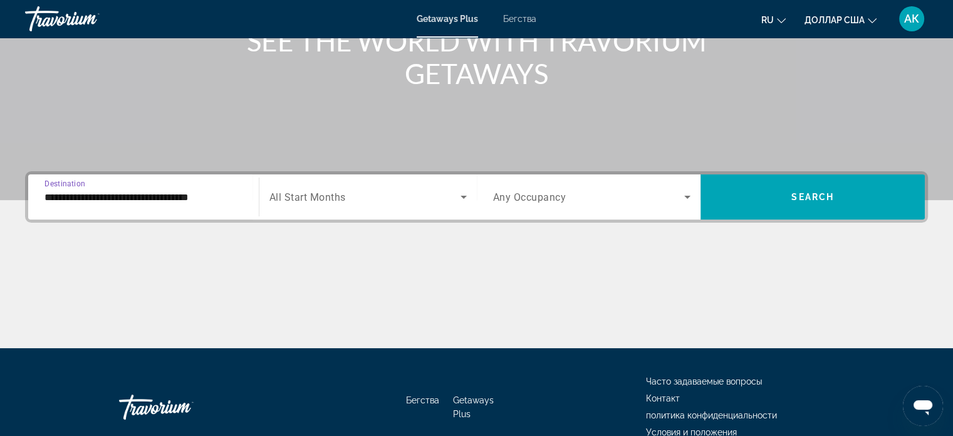
scroll to position [241, 0]
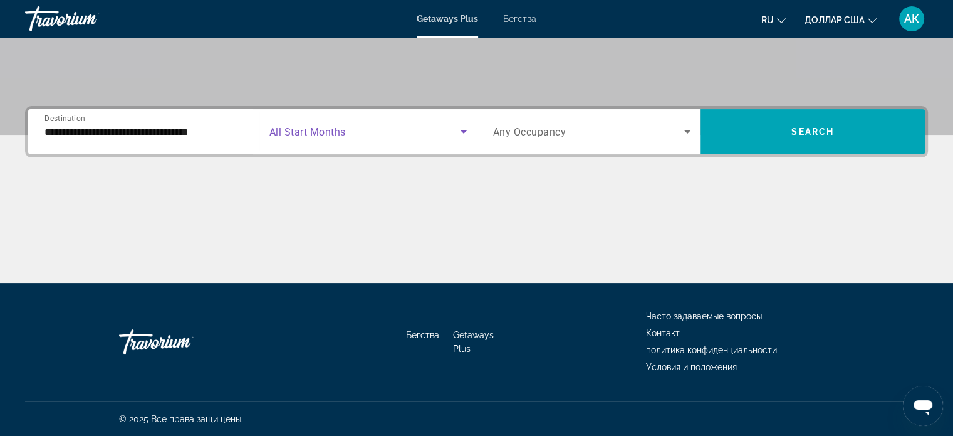
click at [462, 128] on icon "Search widget" at bounding box center [463, 131] width 15 height 15
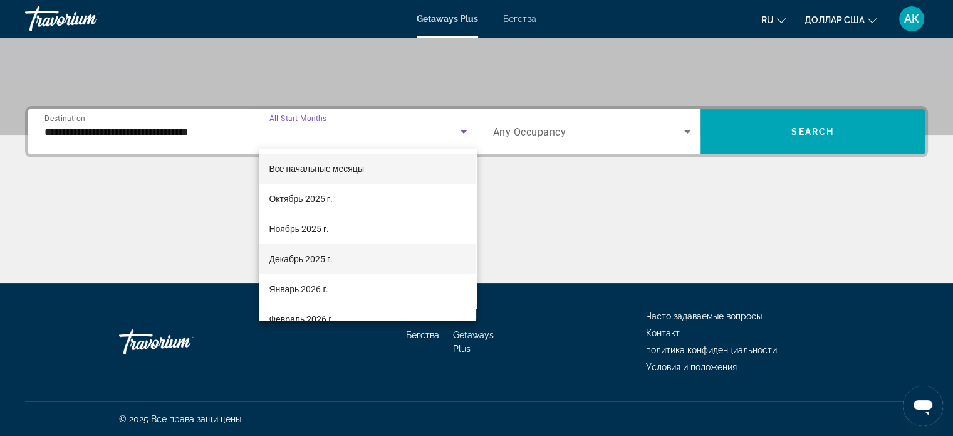
click at [391, 265] on mat-option "Декабрь 2025 г." at bounding box center [367, 259] width 217 height 30
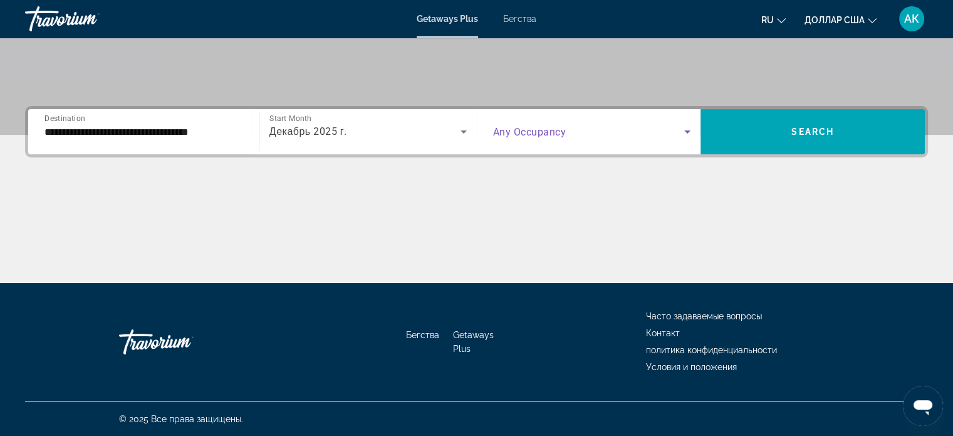
click at [689, 128] on icon "Search widget" at bounding box center [687, 131] width 15 height 15
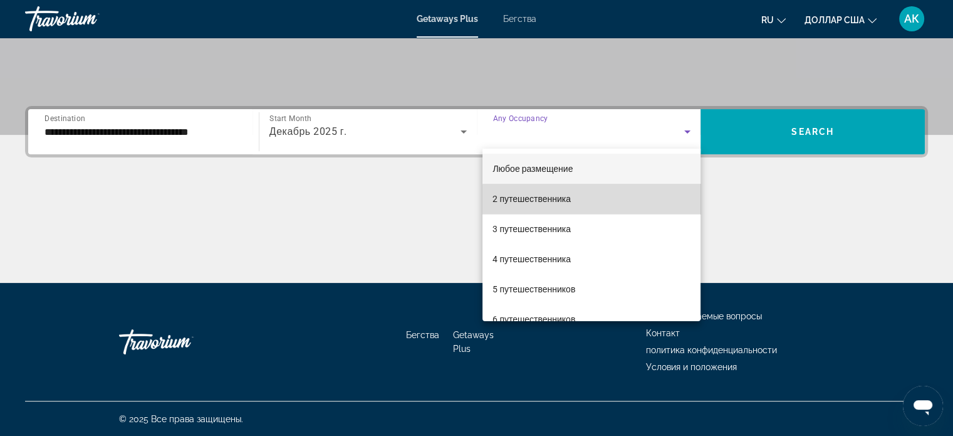
click at [669, 206] on mat-option "2 путешественника" at bounding box center [592, 199] width 218 height 30
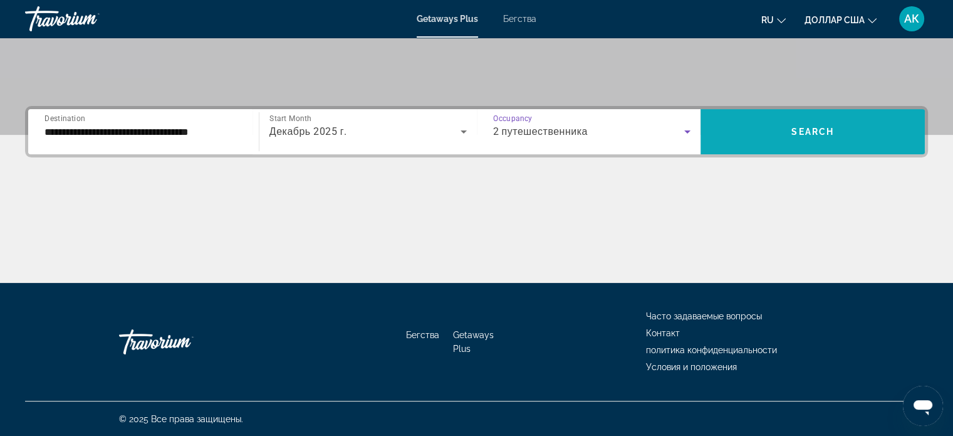
click at [727, 135] on span "Search widget" at bounding box center [813, 132] width 224 height 30
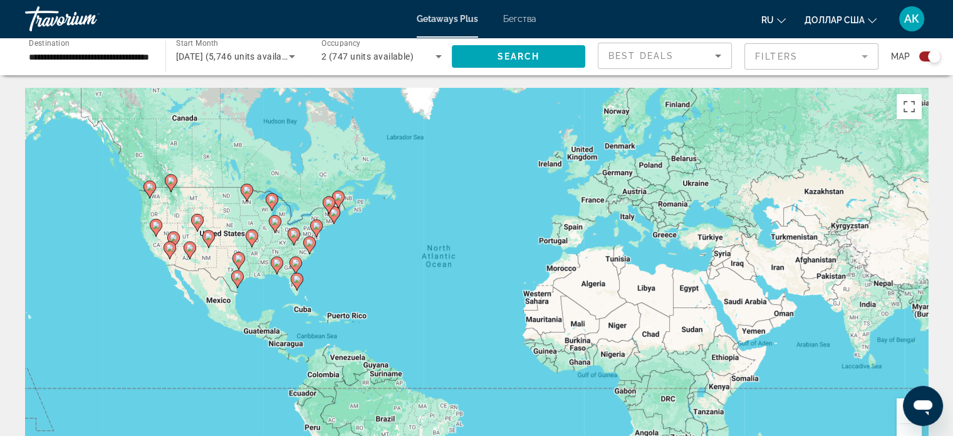
click at [306, 223] on div "To activate drag with keyboard, press Alt + Enter. Once in keyboard drag state,…" at bounding box center [476, 276] width 903 height 376
click at [315, 227] on image "Основное содержание" at bounding box center [317, 226] width 8 height 8
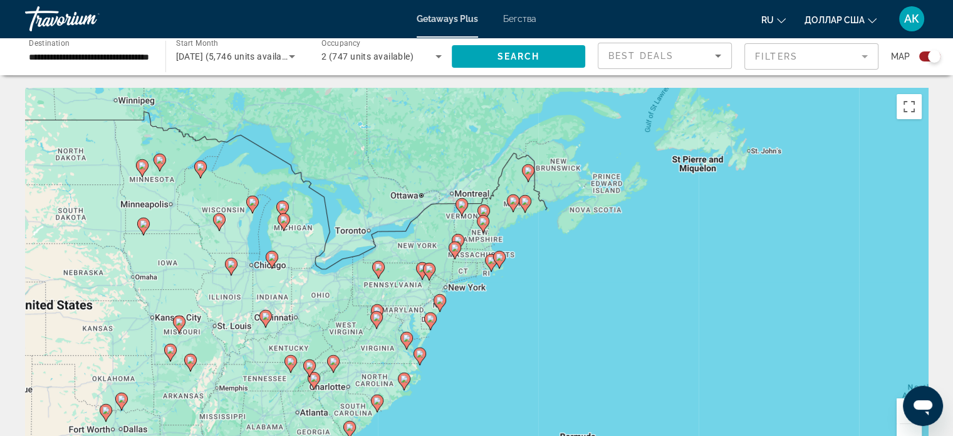
click at [385, 310] on div "To navigate, press the arrow keys. To activate drag with keyboard, press Alt + …" at bounding box center [476, 276] width 903 height 376
click at [377, 313] on icon "Основное содержание" at bounding box center [375, 319] width 11 height 16
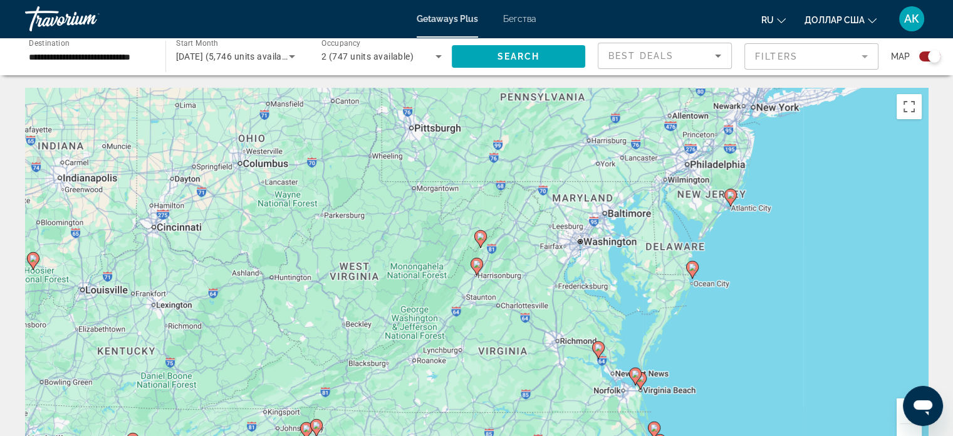
click at [478, 240] on icon "Основное содержание" at bounding box center [479, 239] width 11 height 16
type input "**********"
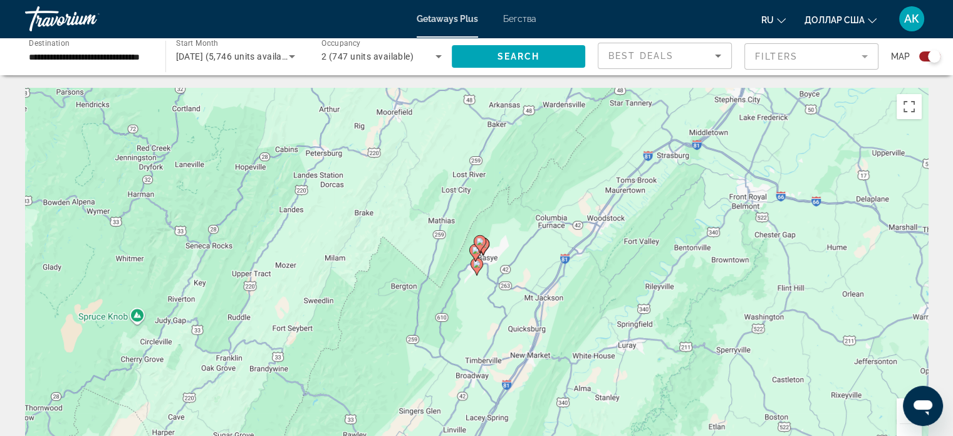
click at [481, 244] on icon "Основное содержание" at bounding box center [479, 244] width 11 height 16
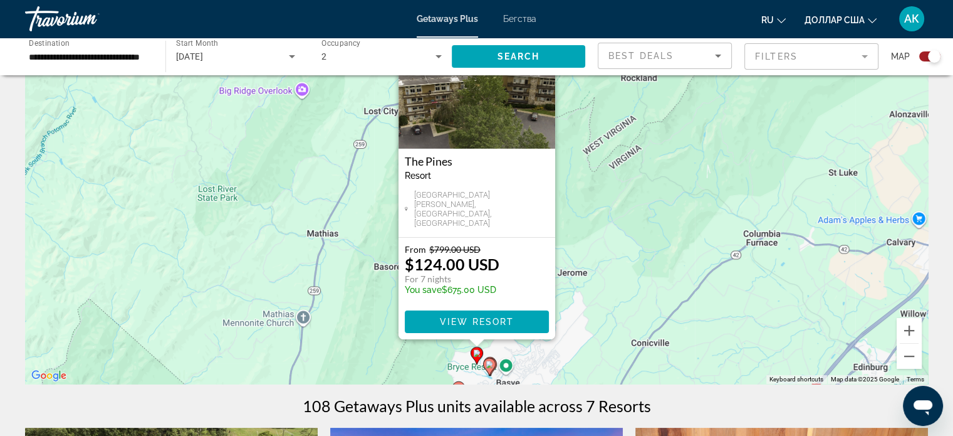
scroll to position [90, 0]
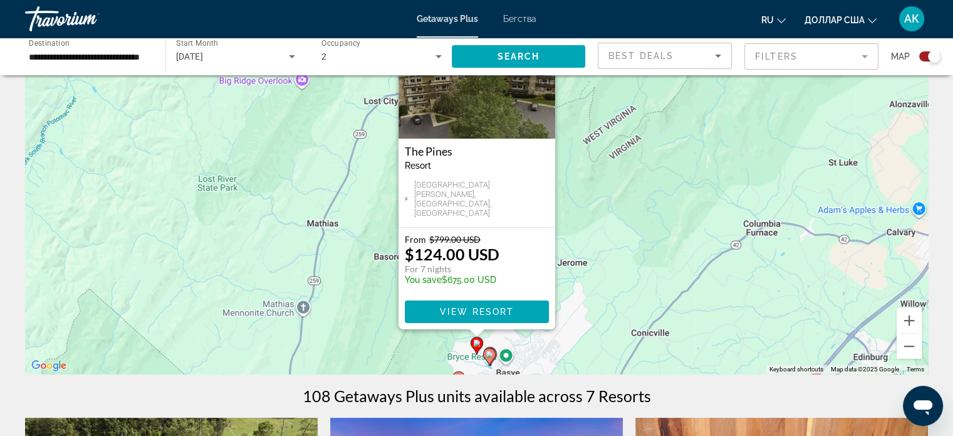
click at [488, 356] on image "Основное содержание" at bounding box center [490, 354] width 8 height 8
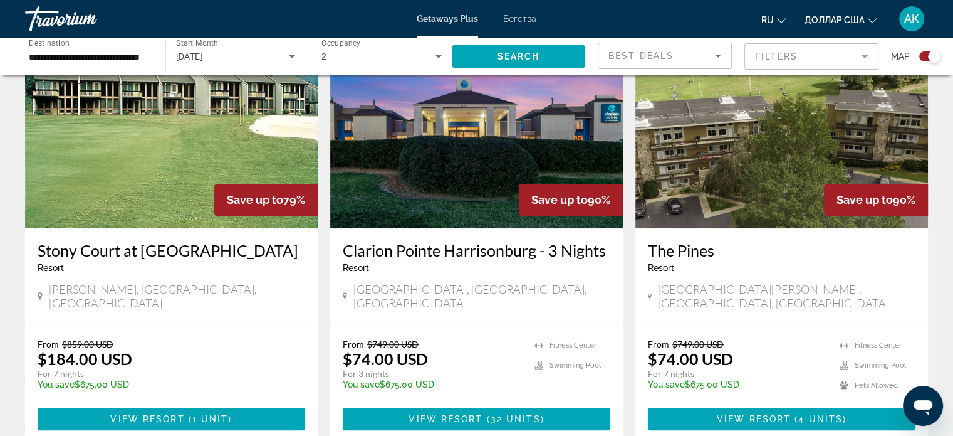
scroll to position [481, 0]
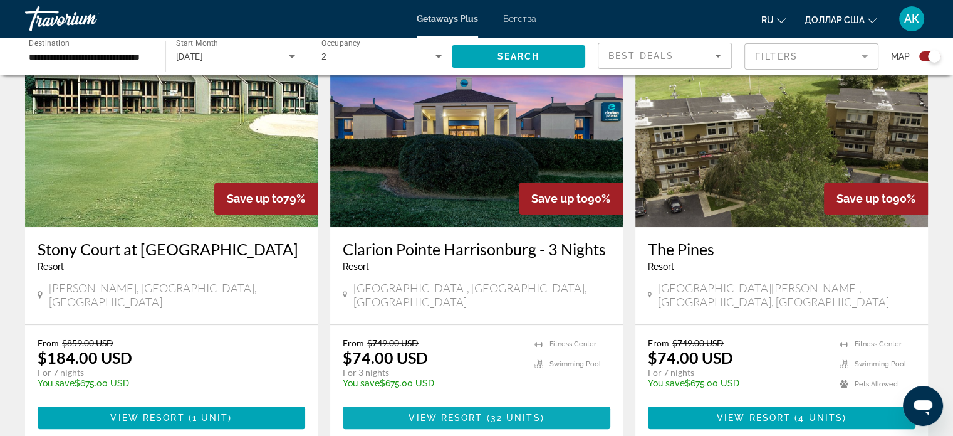
click at [439, 412] on span "View Resort" at bounding box center [446, 417] width 74 height 10
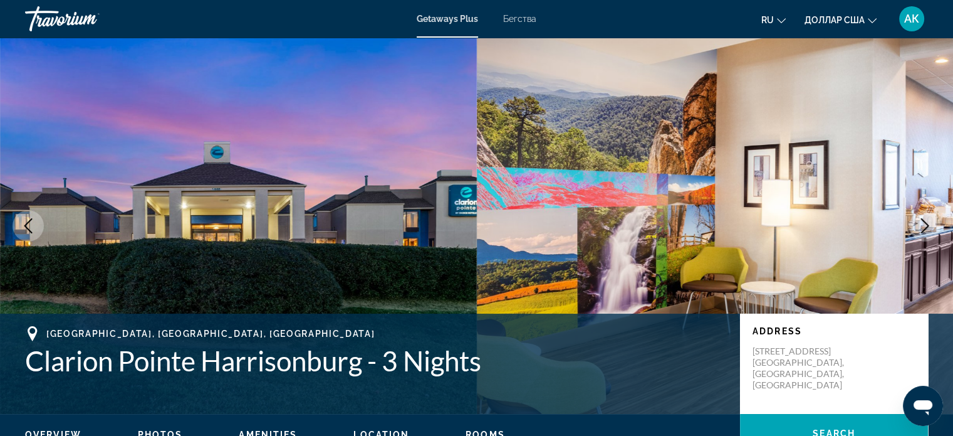
click at [439, 402] on div "Harrisonburg, VA, USA Clarion Pointe Harrisonburg - 3 Nights Address 1440 E. Ma…" at bounding box center [476, 363] width 953 height 100
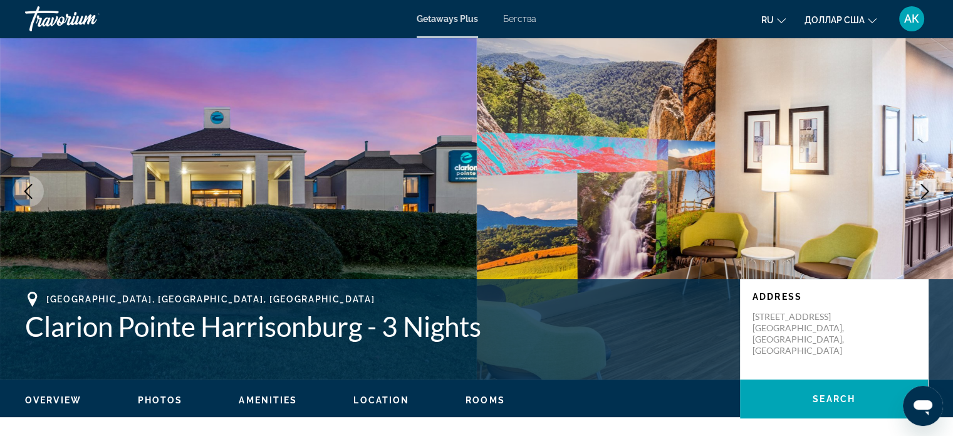
scroll to position [40, 0]
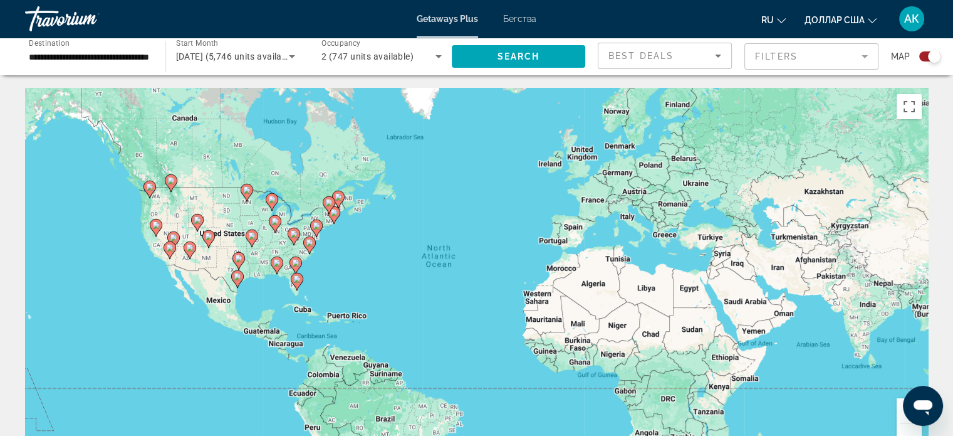
click at [328, 202] on image "Основное содержание" at bounding box center [329, 203] width 8 height 8
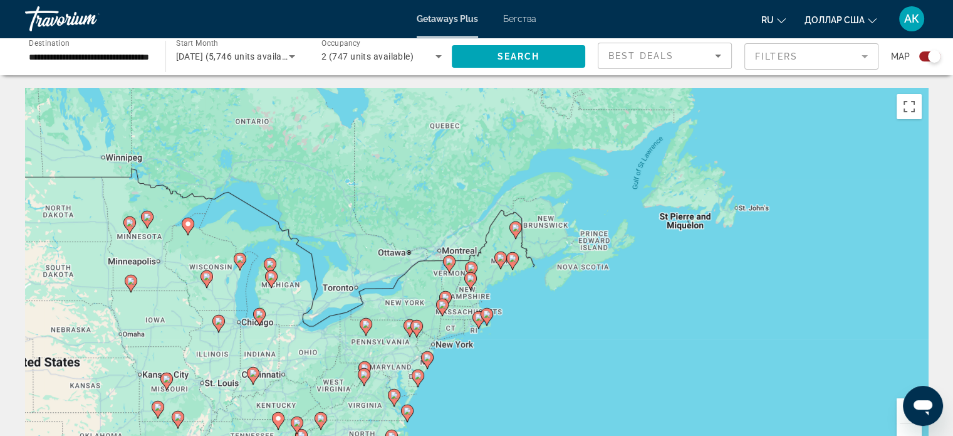
click at [441, 305] on image "Основное содержание" at bounding box center [443, 305] width 8 height 8
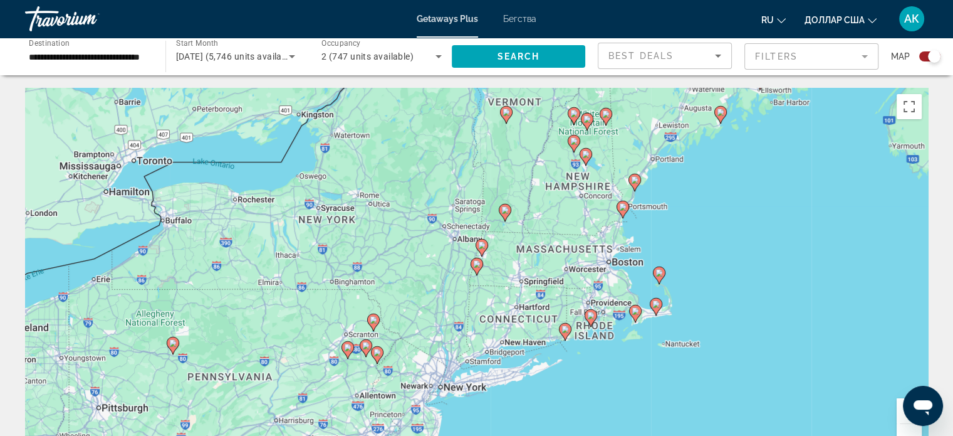
click at [377, 325] on gmp-advanced-marker "Основное содержание" at bounding box center [373, 322] width 13 height 19
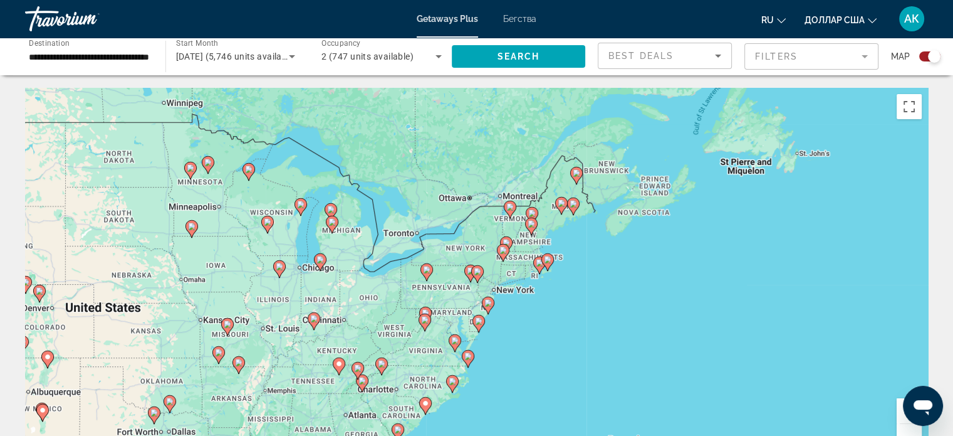
click at [418, 272] on div "To activate drag with keyboard, press Alt + Enter. Once in keyboard drag state,…" at bounding box center [476, 276] width 903 height 376
click at [431, 271] on icon "Основное содержание" at bounding box center [425, 272] width 11 height 16
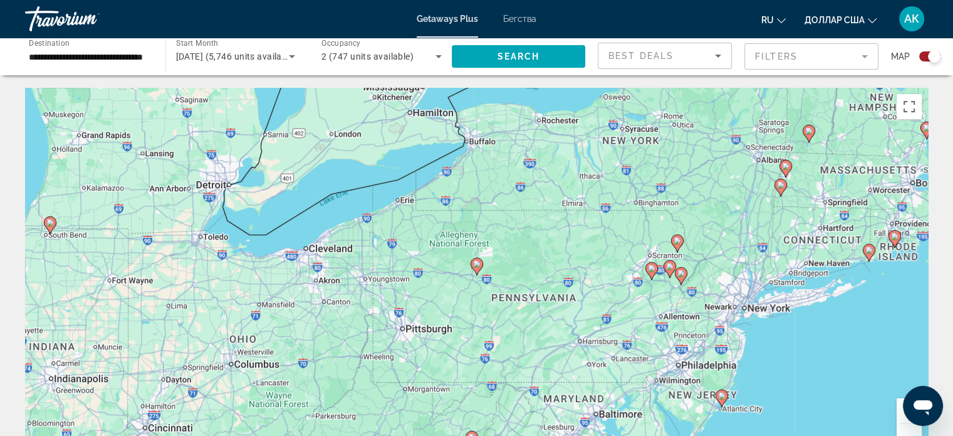
click at [476, 263] on image "Основное содержание" at bounding box center [477, 264] width 8 height 8
type input "**********"
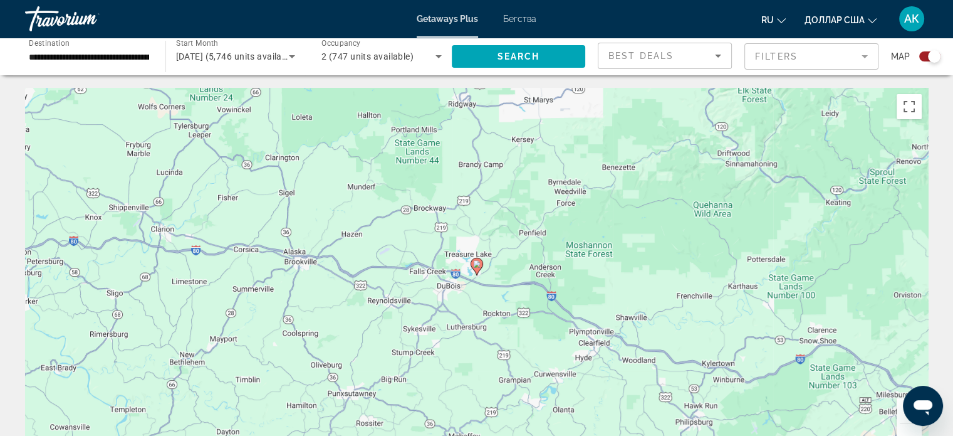
click at [476, 263] on image "Основное содержание" at bounding box center [477, 264] width 8 height 8
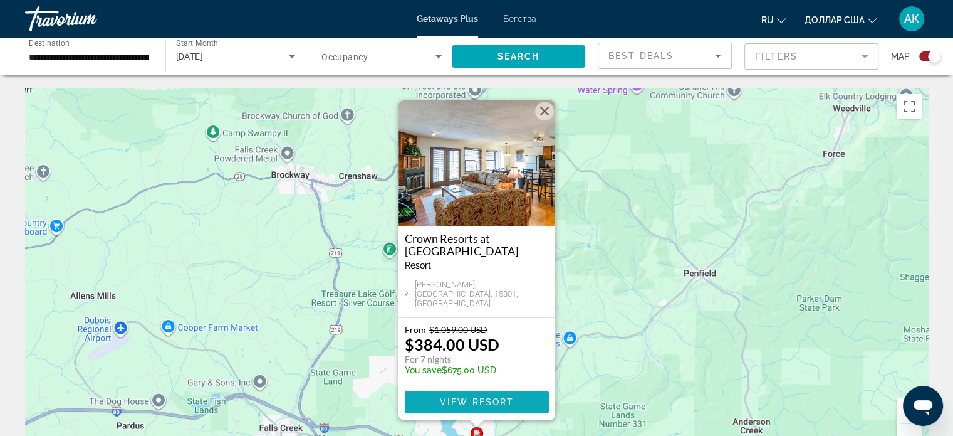
click at [469, 395] on span "Основное содержание" at bounding box center [477, 402] width 144 height 30
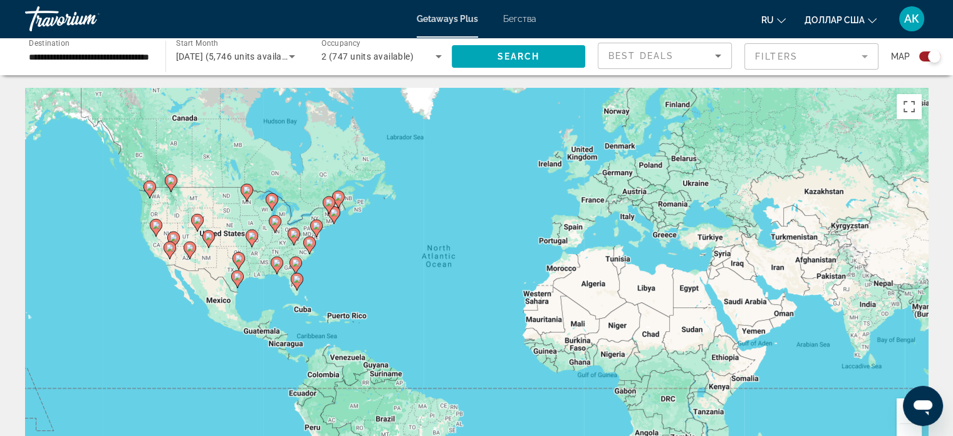
click at [310, 229] on gmp-advanced-marker "Основное содержание" at bounding box center [316, 228] width 13 height 19
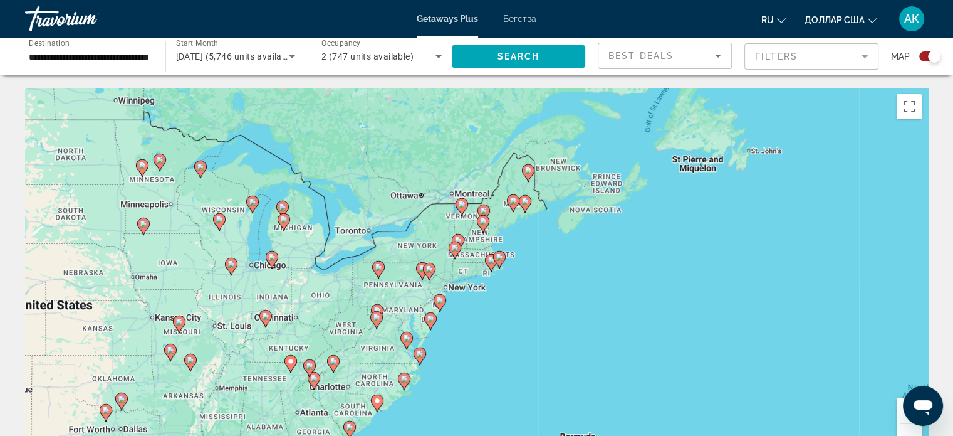
click at [384, 313] on div "To navigate, press the arrow keys. To activate drag with keyboard, press Alt + …" at bounding box center [476, 276] width 903 height 376
click at [375, 310] on gmp-advanced-marker "Основное содержание" at bounding box center [376, 319] width 13 height 19
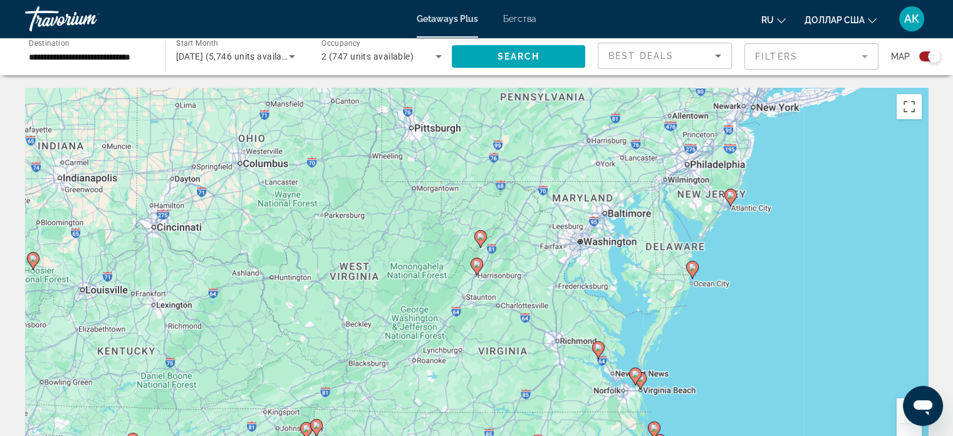
click at [476, 269] on icon "Основное содержание" at bounding box center [476, 266] width 11 height 16
type input "**********"
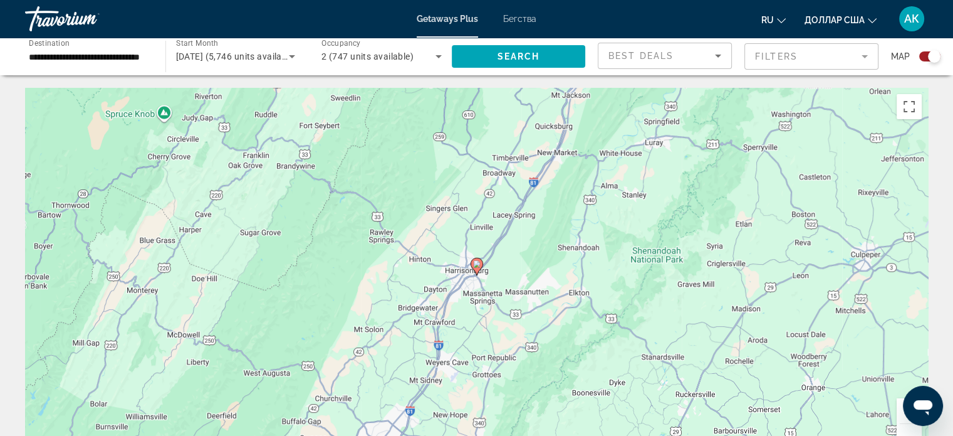
click at [476, 269] on icon "Основное содержание" at bounding box center [476, 266] width 11 height 16
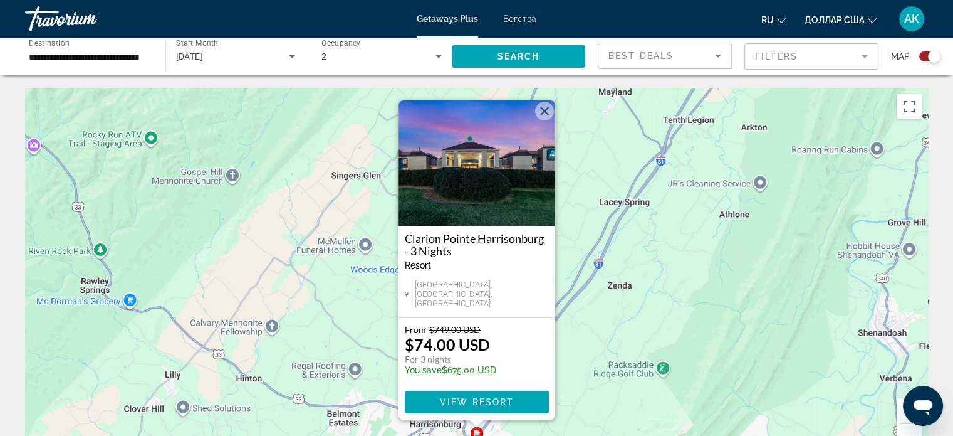
click at [541, 120] on button "Close" at bounding box center [544, 111] width 19 height 19
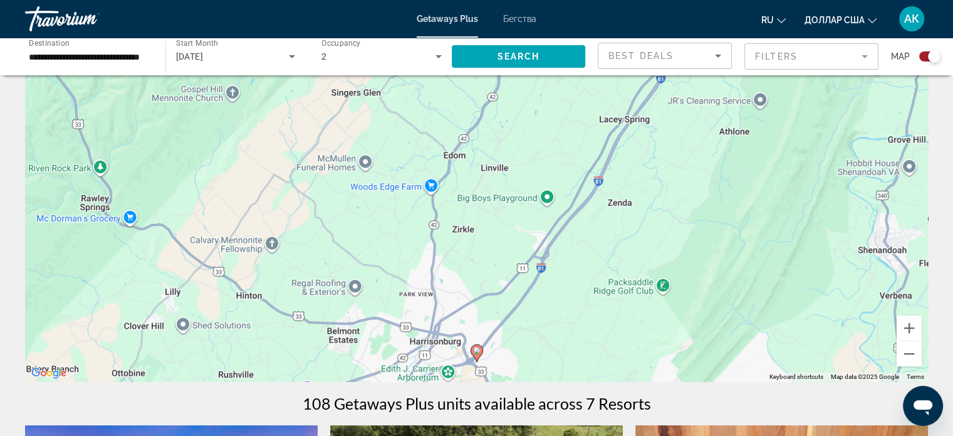
scroll to position [83, 0]
click at [911, 353] on button "Zoom out" at bounding box center [909, 353] width 25 height 25
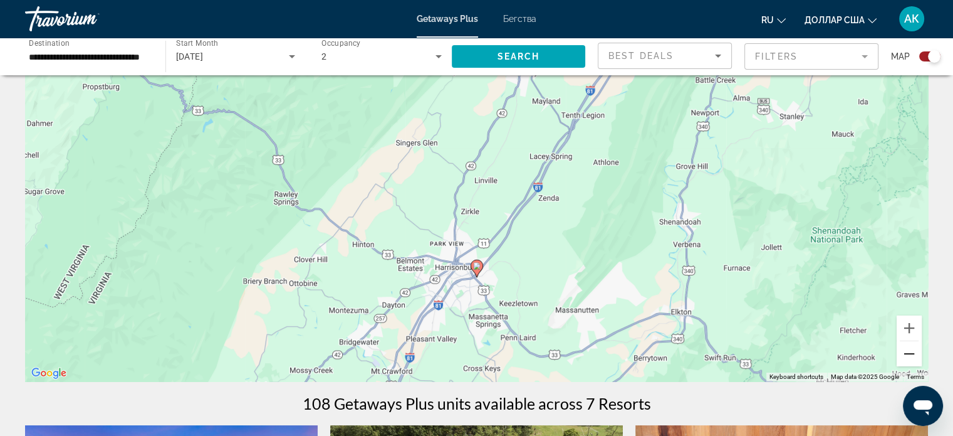
click at [911, 353] on button "Zoom out" at bounding box center [909, 353] width 25 height 25
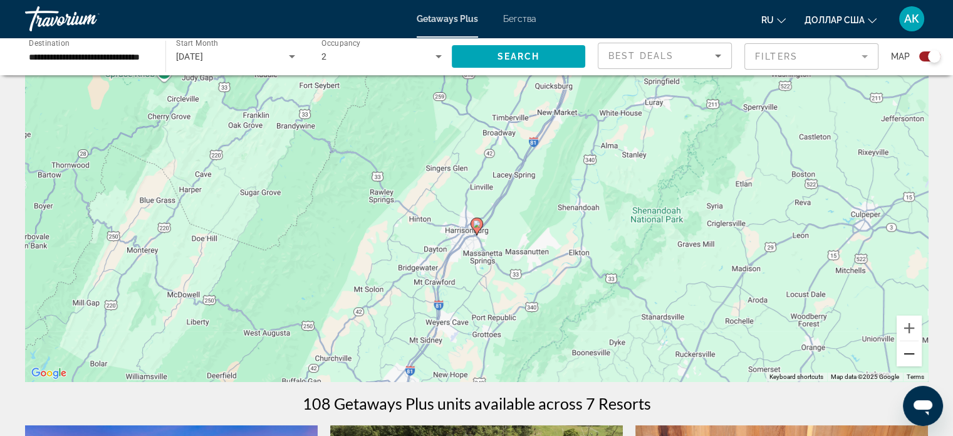
click at [911, 353] on button "Zoom out" at bounding box center [909, 353] width 25 height 25
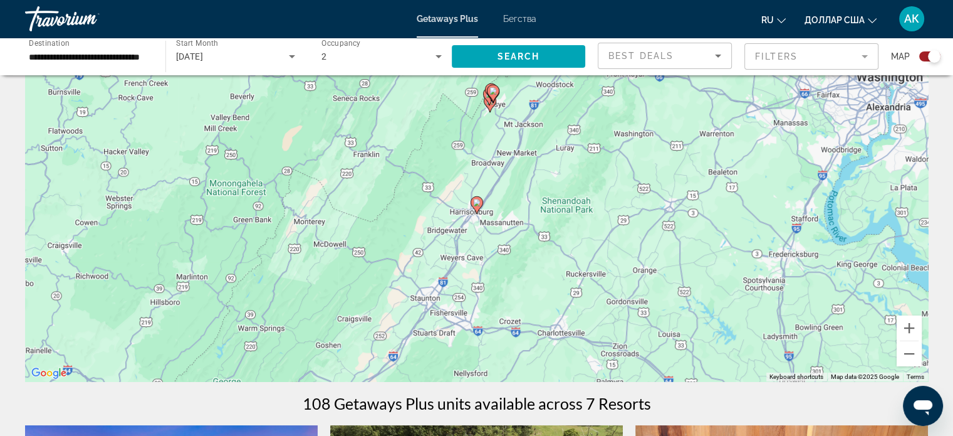
click at [491, 95] on icon "Основное содержание" at bounding box center [492, 93] width 11 height 16
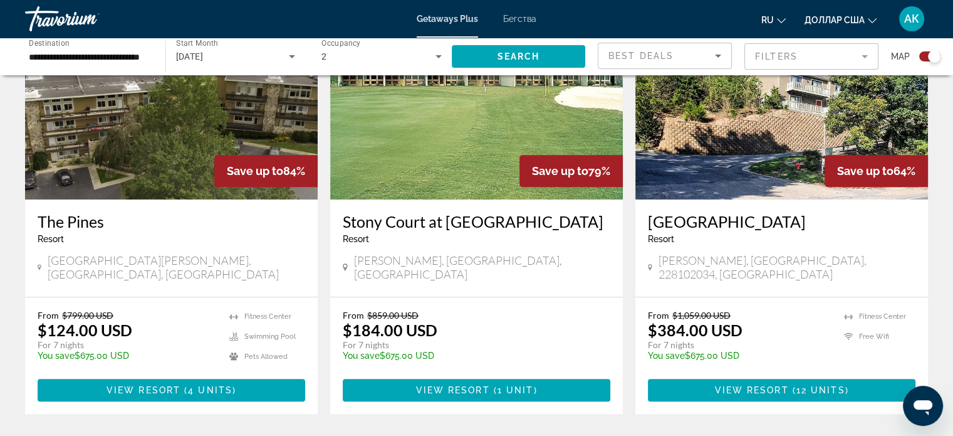
scroll to position [946, 0]
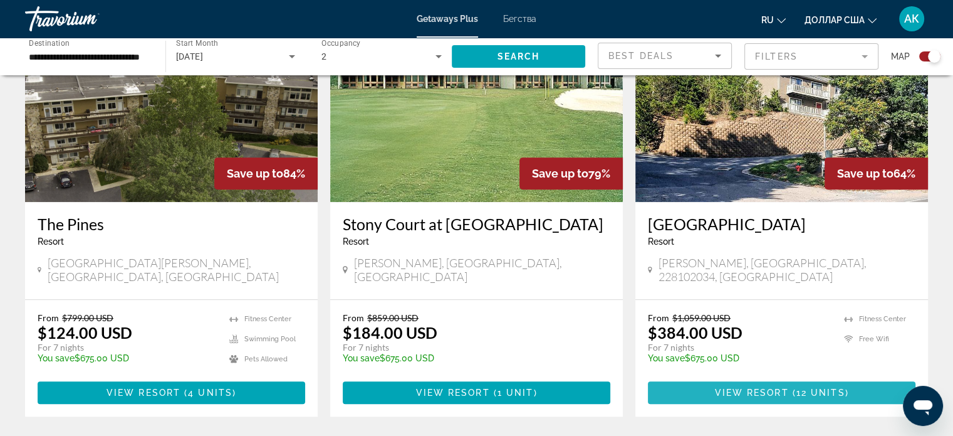
click at [744, 387] on span "View Resort" at bounding box center [751, 392] width 74 height 10
